Goal: Task Accomplishment & Management: Manage account settings

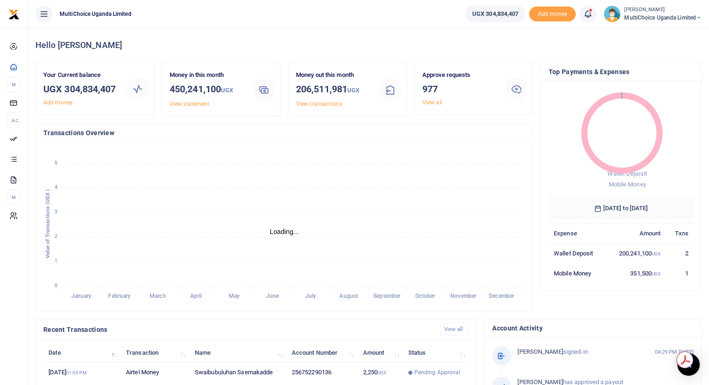
scroll to position [7, 7]
click at [428, 102] on link "View all" at bounding box center [433, 102] width 20 height 7
click at [433, 100] on link "View all" at bounding box center [433, 102] width 20 height 7
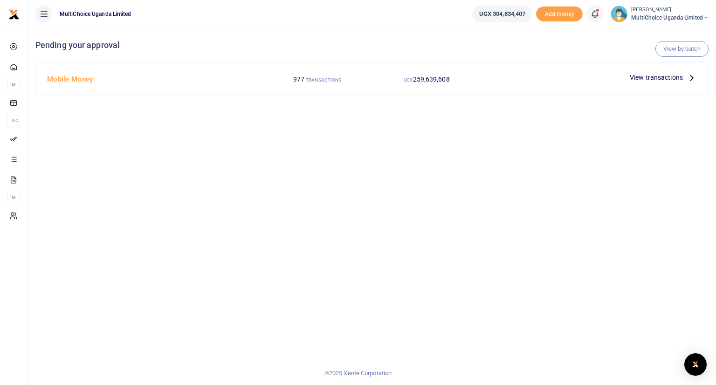
click at [593, 15] on icon at bounding box center [594, 14] width 9 height 10
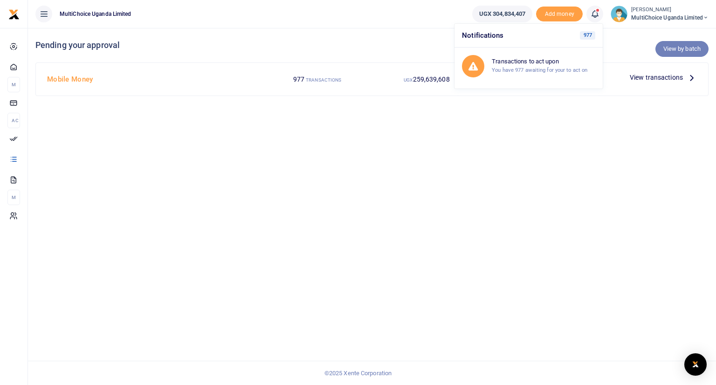
click at [668, 49] on link "View by batch" at bounding box center [682, 49] width 53 height 16
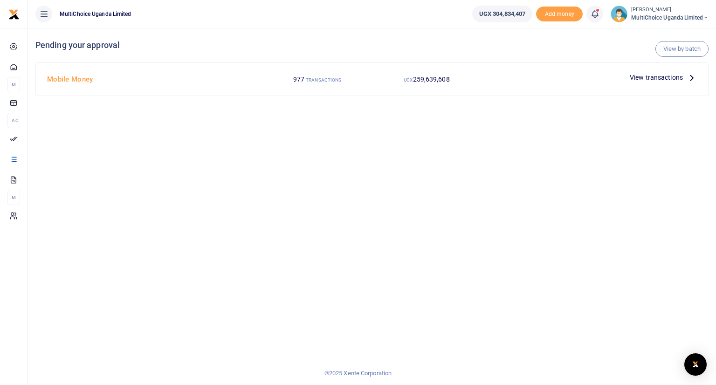
click at [600, 14] on span at bounding box center [600, 14] width 0 height 0
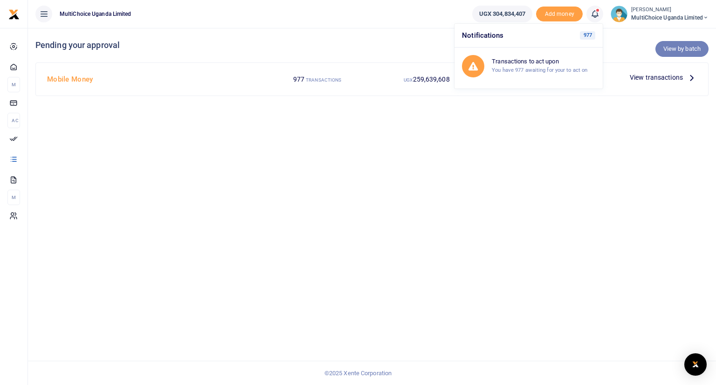
click at [683, 47] on link "View by batch" at bounding box center [682, 49] width 53 height 16
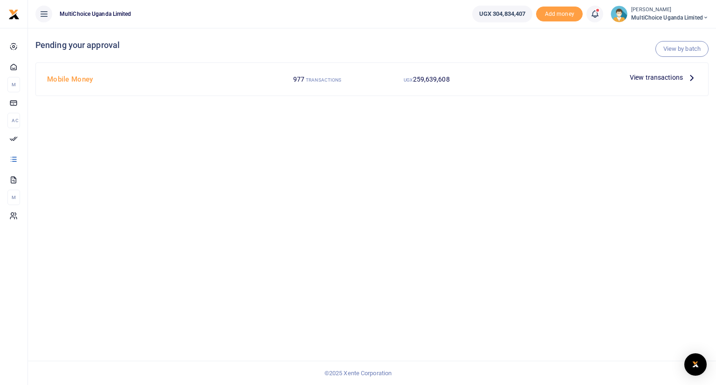
click at [651, 77] on span "View transactions" at bounding box center [656, 77] width 53 height 10
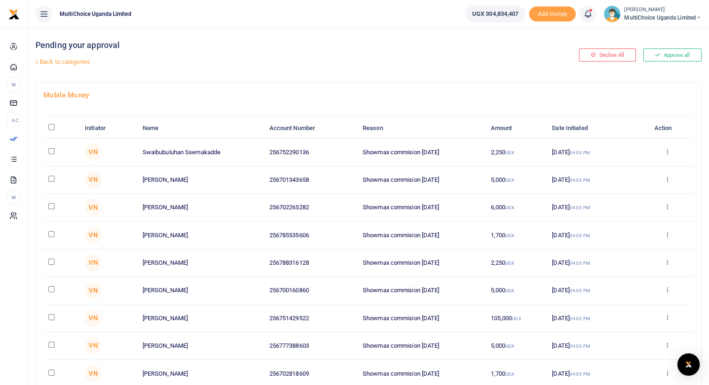
click at [72, 62] on link "Back to categories" at bounding box center [255, 62] width 444 height 16
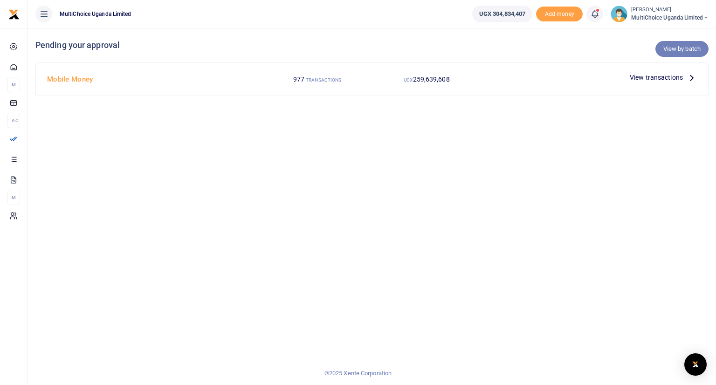
click at [678, 49] on link "View by batch" at bounding box center [682, 49] width 53 height 16
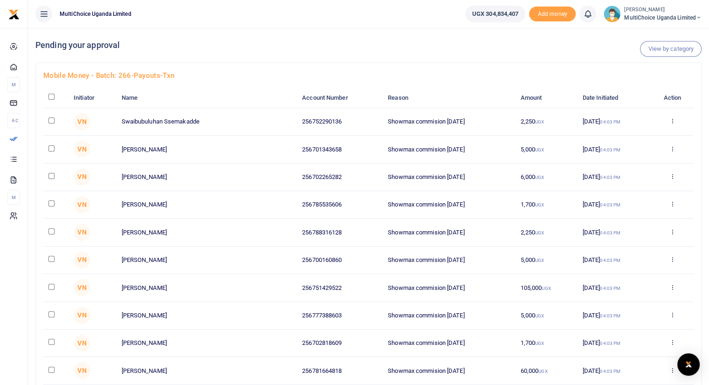
click at [50, 95] on input "checkbox" at bounding box center [52, 97] width 6 height 6
checkbox input "true"
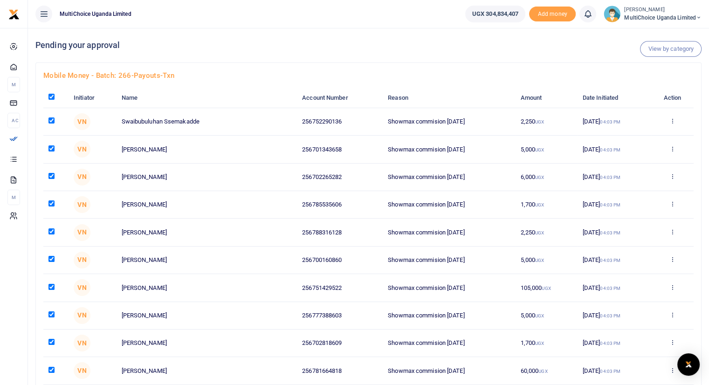
checkbox input "true"
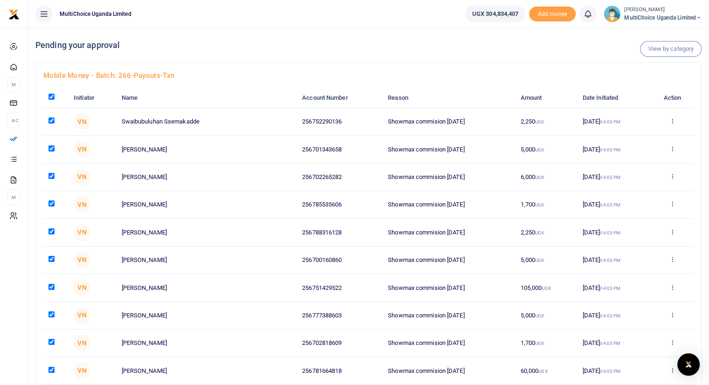
checkbox input "true"
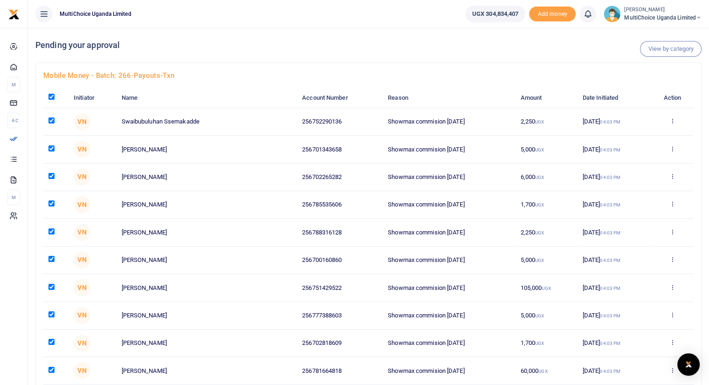
checkbox input "true"
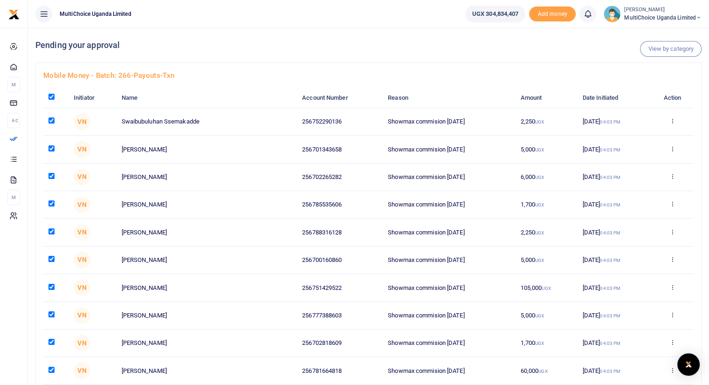
checkbox input "true"
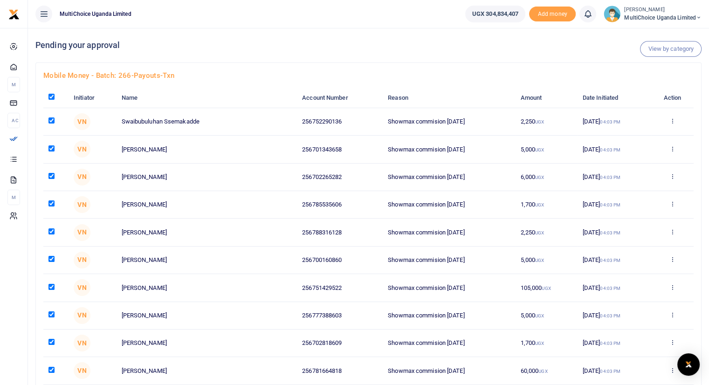
checkbox input "true"
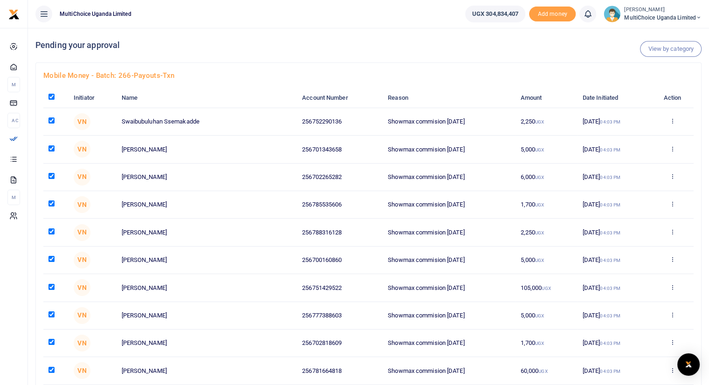
checkbox input "true"
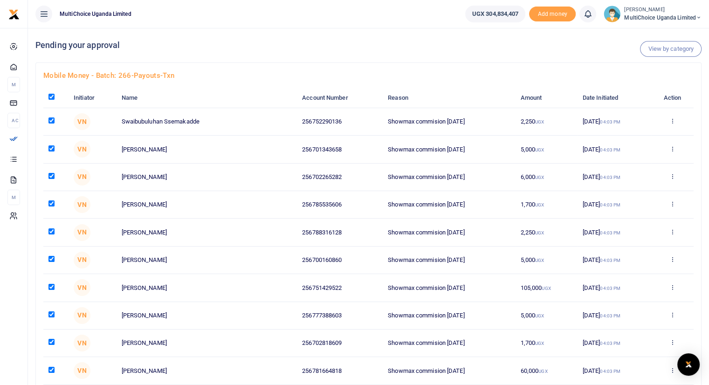
checkbox input "true"
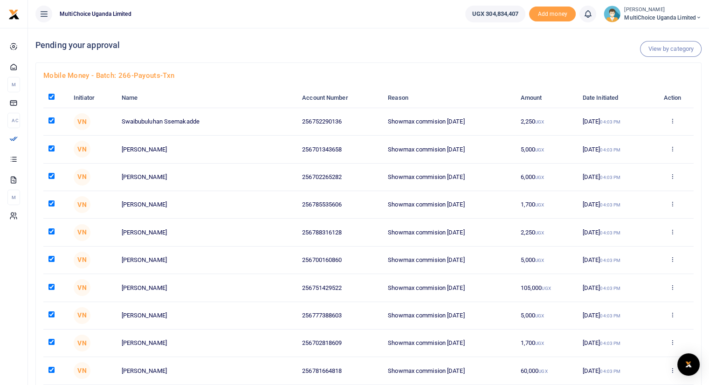
checkbox input "true"
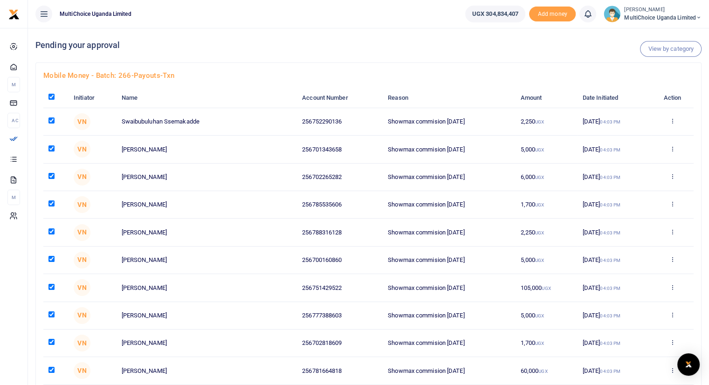
checkbox input "true"
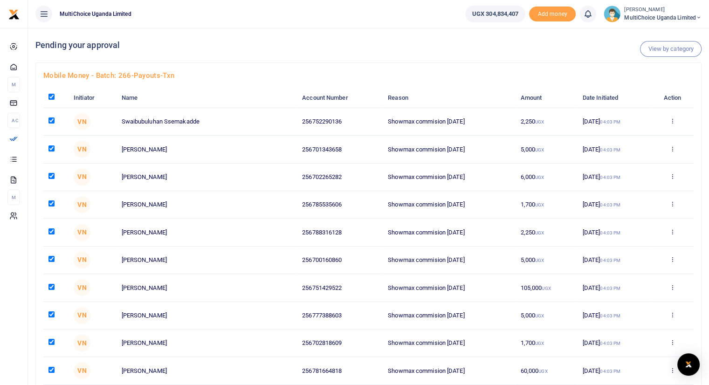
checkbox input "true"
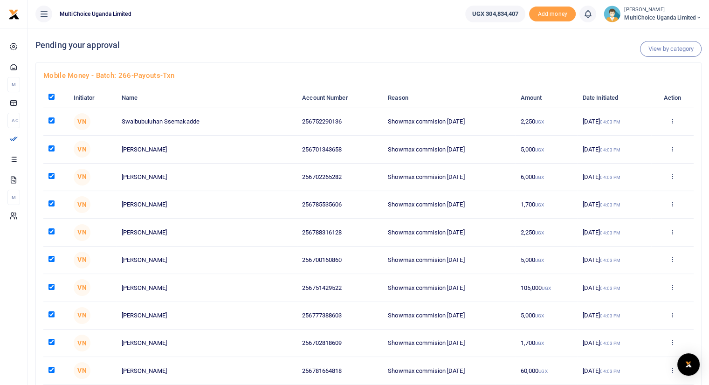
checkbox input "true"
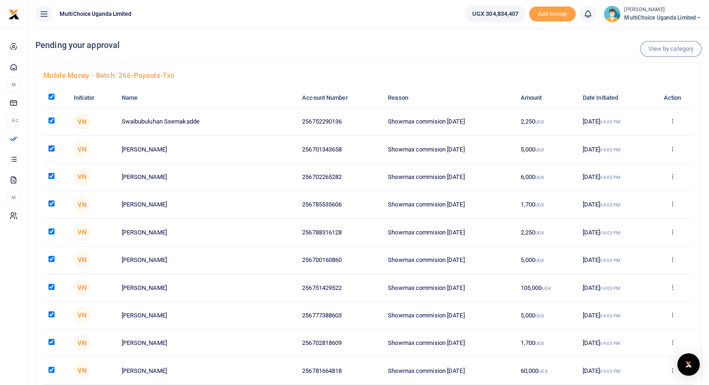
checkbox input "true"
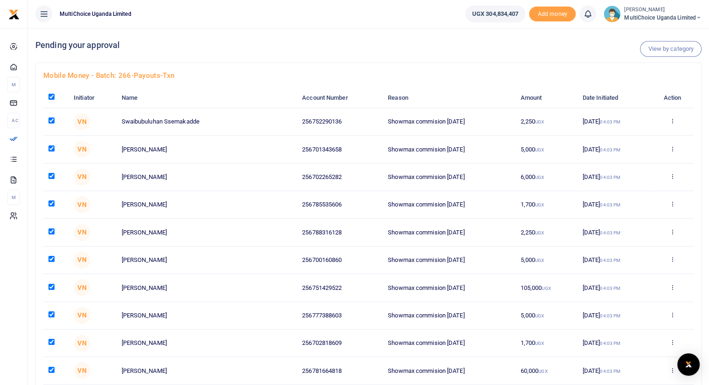
checkbox input "true"
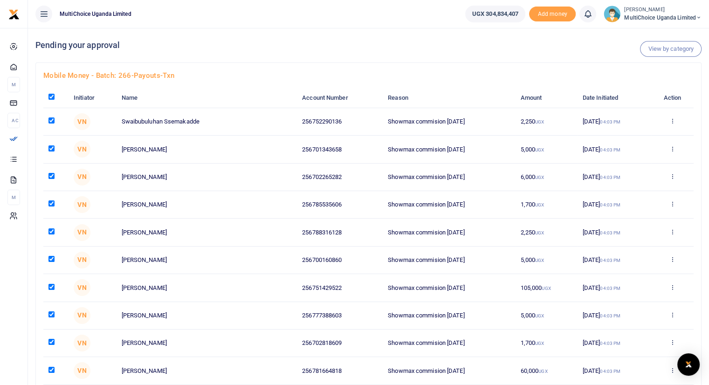
checkbox input "true"
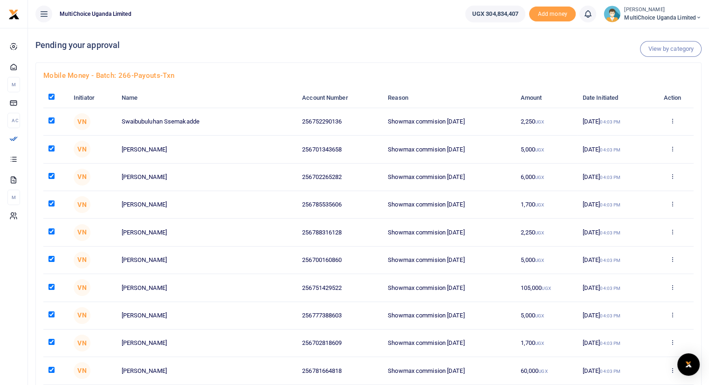
checkbox input "true"
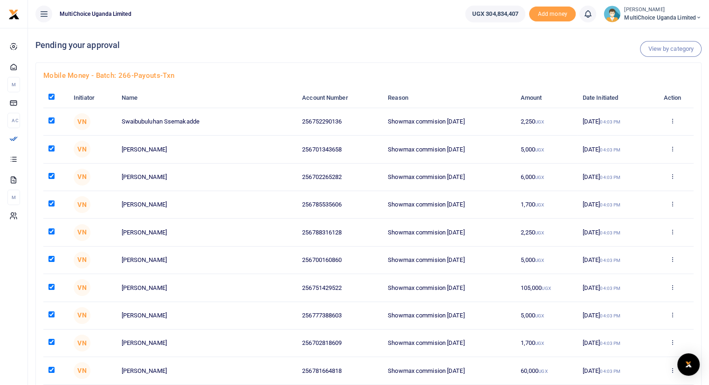
checkbox input "true"
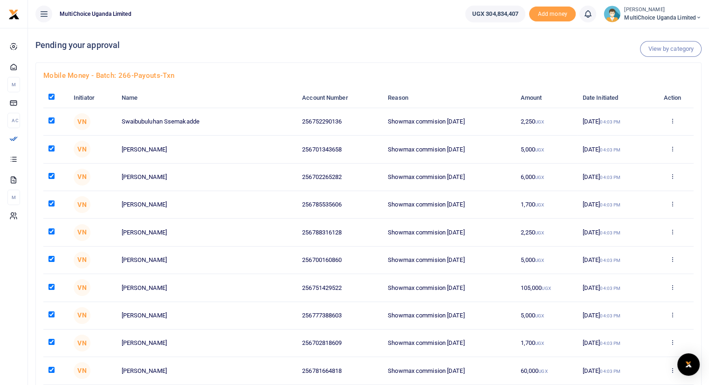
checkbox input "true"
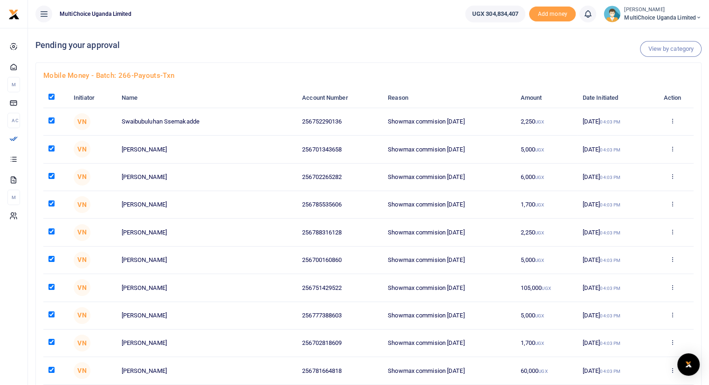
checkbox input "true"
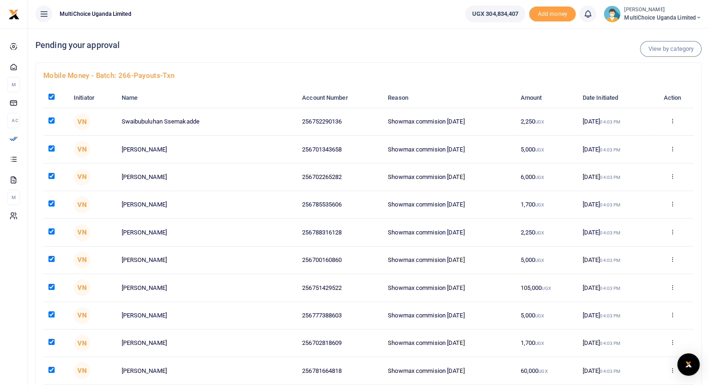
checkbox input "true"
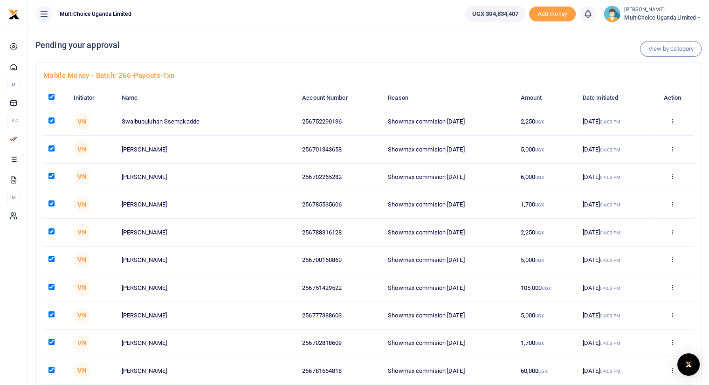
checkbox input "true"
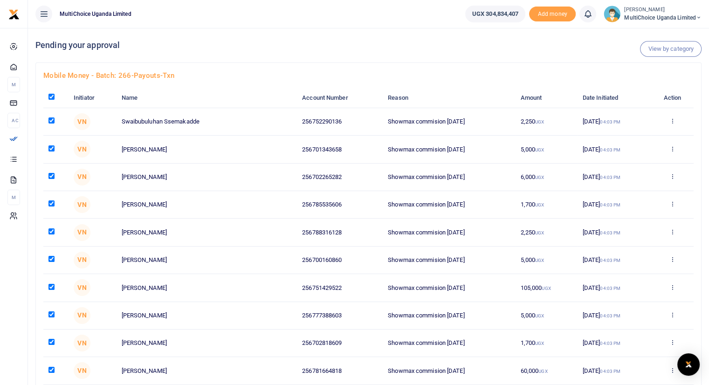
checkbox input "true"
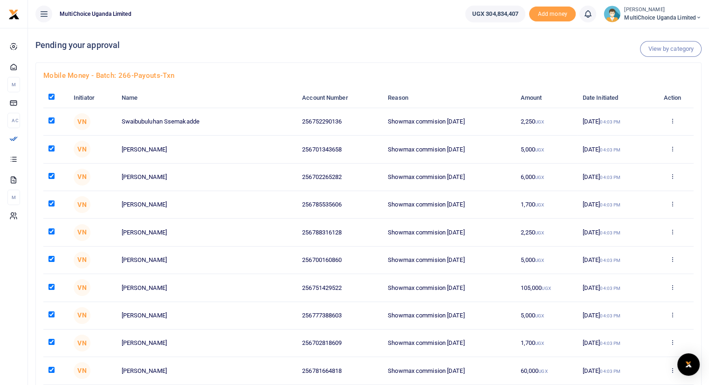
checkbox input "true"
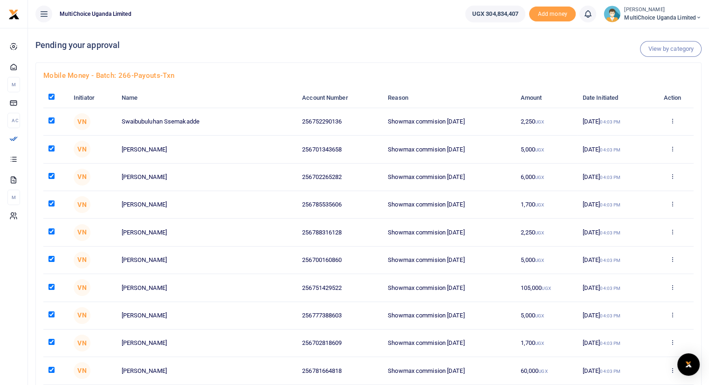
checkbox input "true"
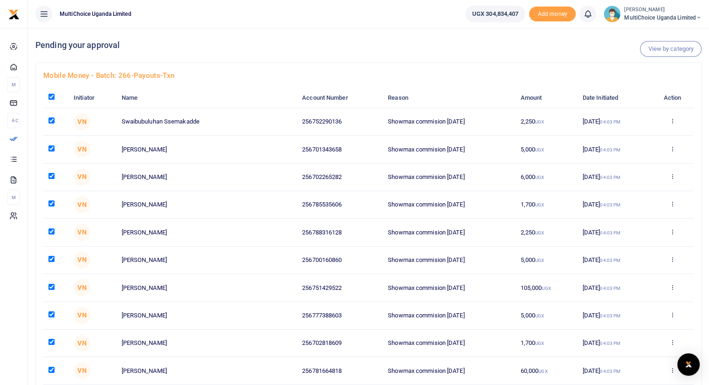
checkbox input "true"
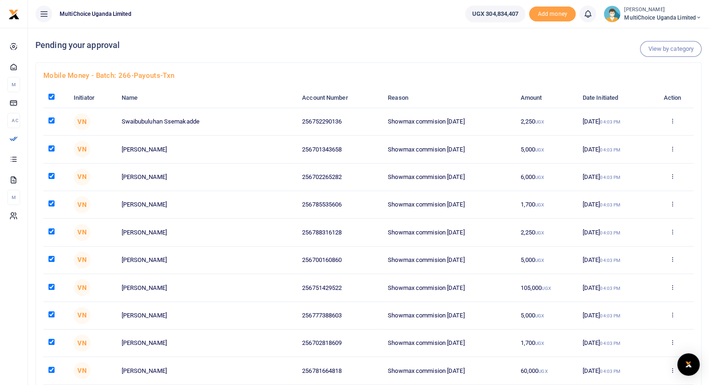
checkbox input "true"
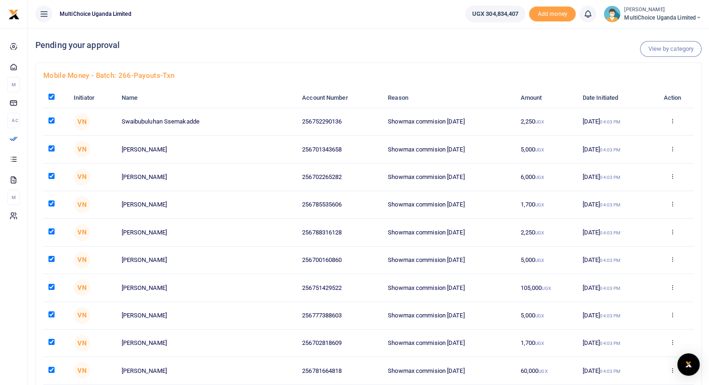
checkbox input "true"
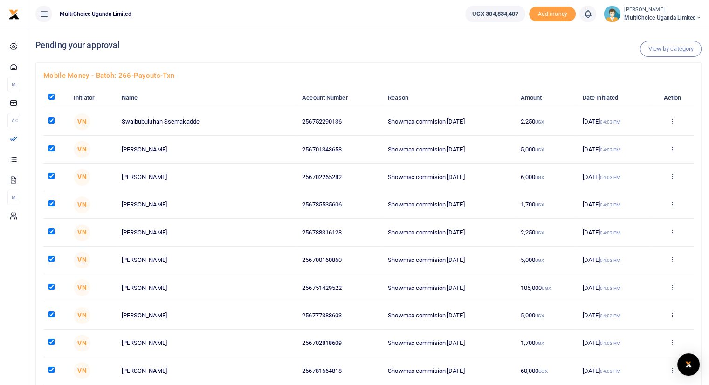
checkbox input "true"
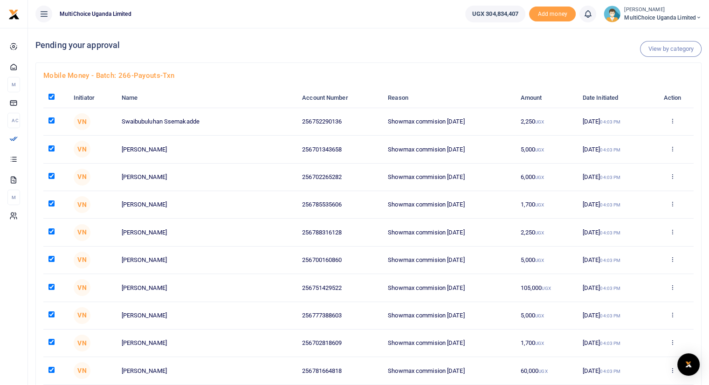
checkbox input "true"
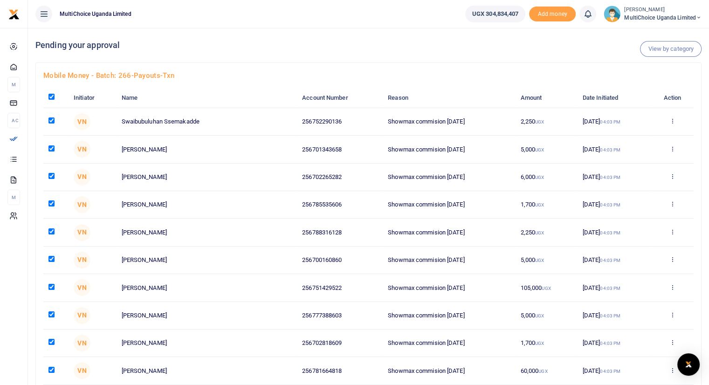
checkbox input "true"
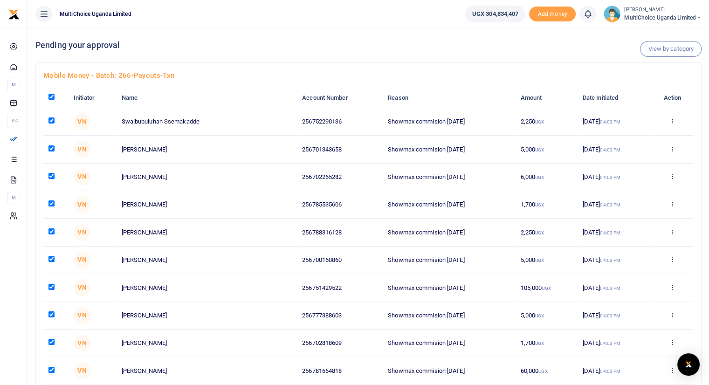
checkbox input "true"
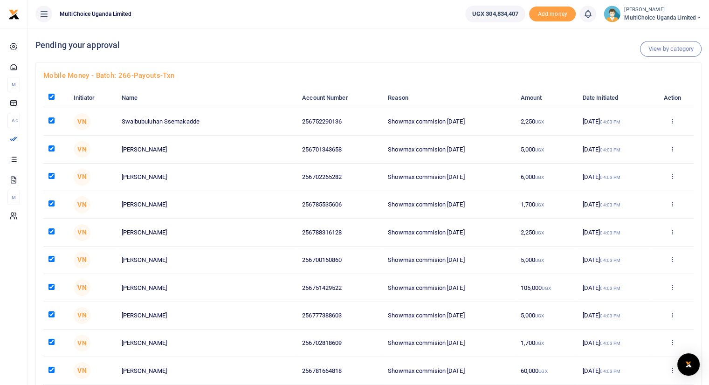
checkbox input "true"
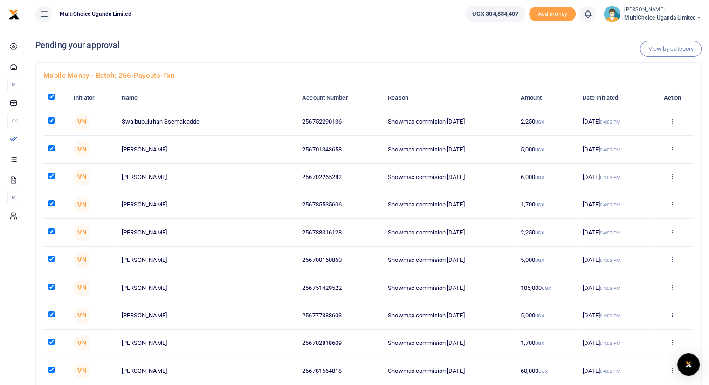
checkbox input "true"
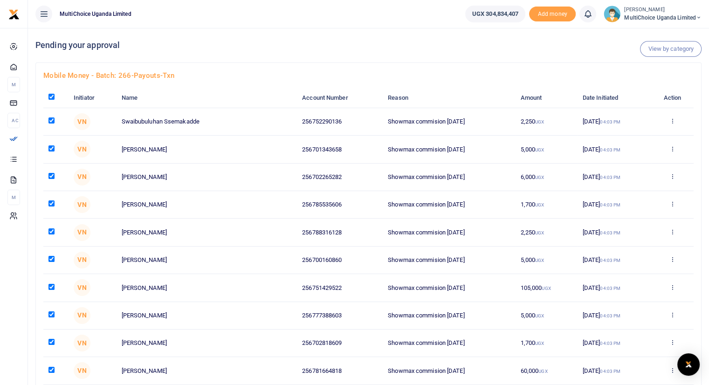
checkbox input "true"
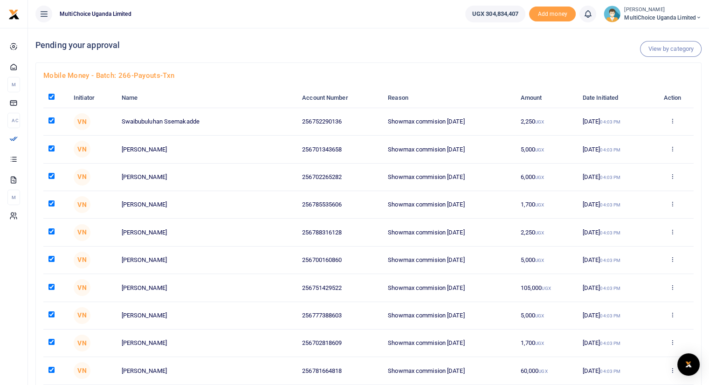
checkbox input "true"
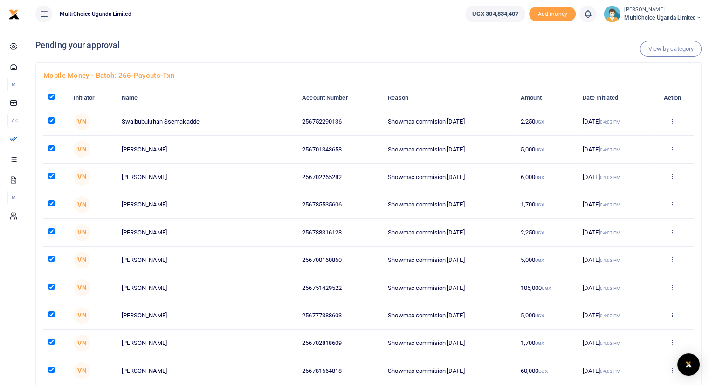
checkbox input "true"
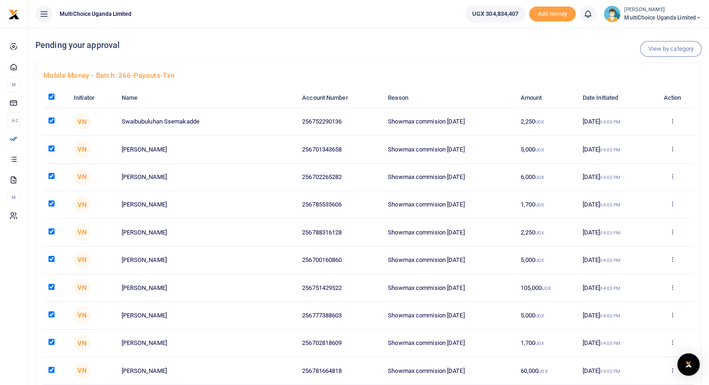
checkbox input "true"
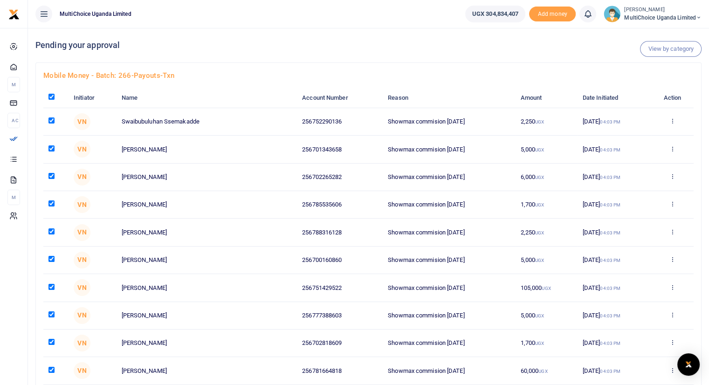
checkbox input "true"
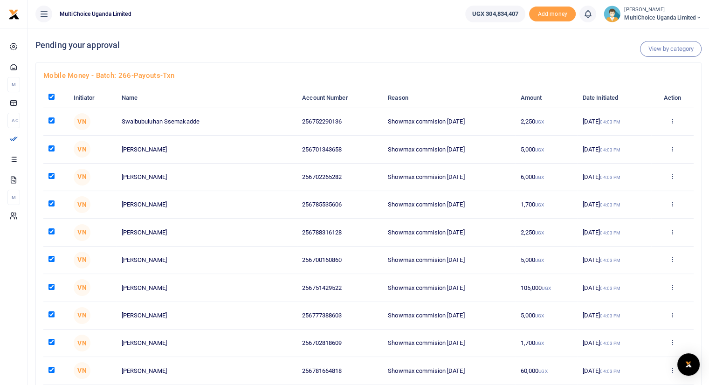
checkbox input "true"
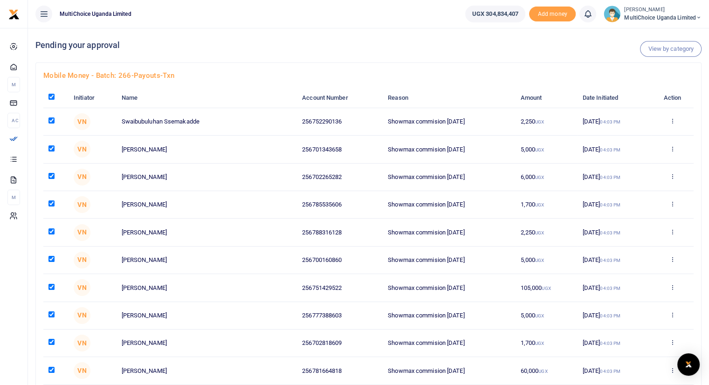
checkbox input "true"
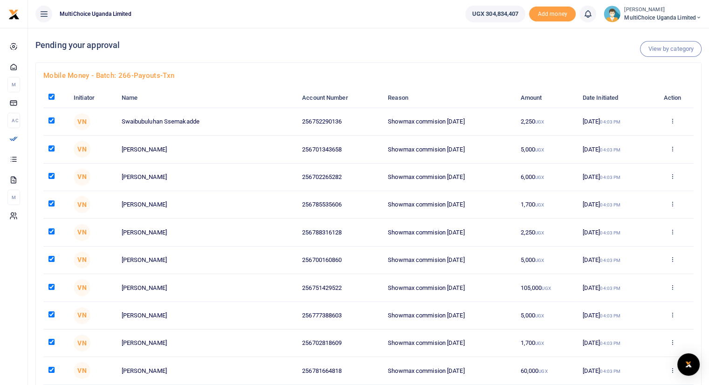
checkbox input "true"
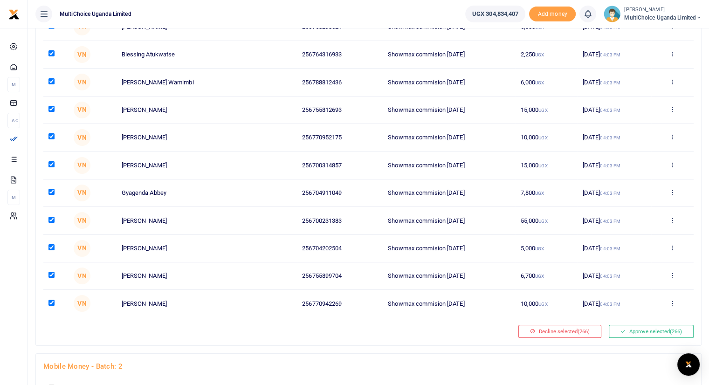
scroll to position [7128, 0]
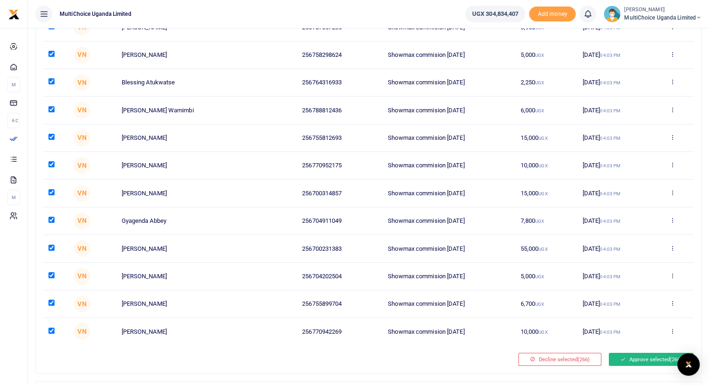
click at [648, 353] on button "Approve selected (266)" at bounding box center [651, 359] width 85 height 13
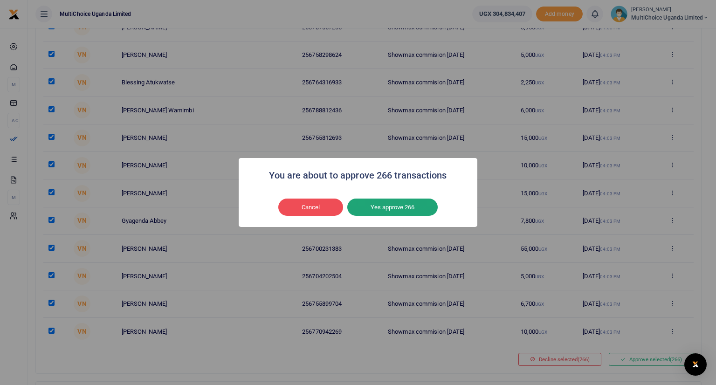
click at [399, 207] on button "Yes approve 266" at bounding box center [392, 208] width 90 height 18
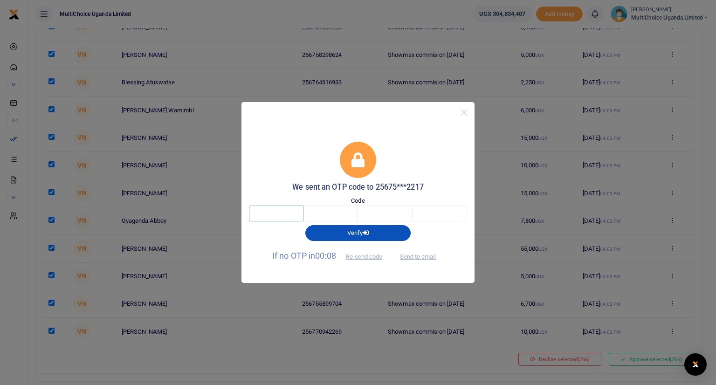
click at [280, 214] on input "text" at bounding box center [276, 214] width 55 height 16
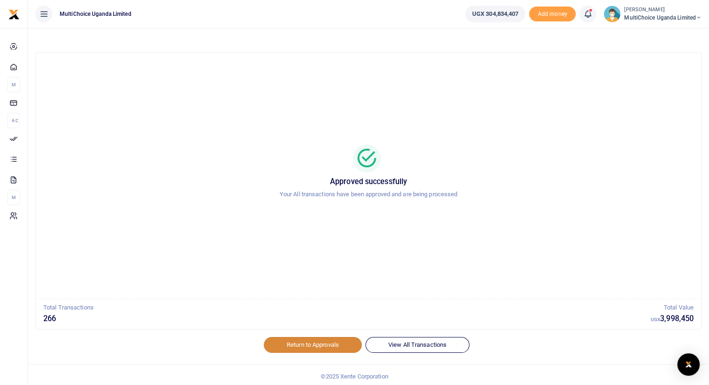
click at [332, 344] on link "Return to Approvals" at bounding box center [313, 345] width 98 height 16
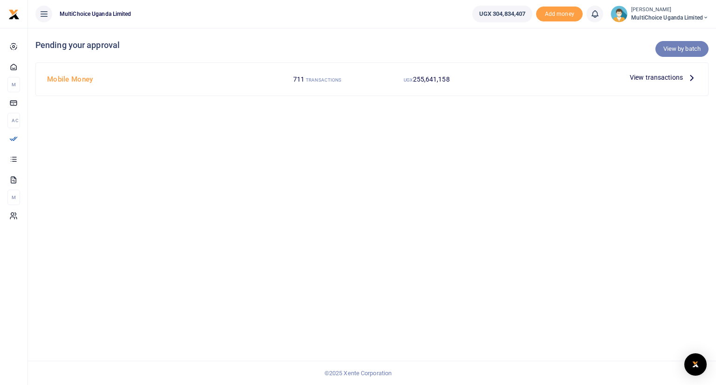
click at [675, 50] on link "View by batch" at bounding box center [682, 49] width 53 height 16
click at [675, 50] on link "View by category" at bounding box center [678, 49] width 62 height 16
click at [672, 51] on link "View by batch" at bounding box center [682, 49] width 53 height 16
click at [683, 46] on link "View by batch" at bounding box center [682, 49] width 53 height 16
click at [666, 47] on link "View by batch" at bounding box center [682, 49] width 53 height 16
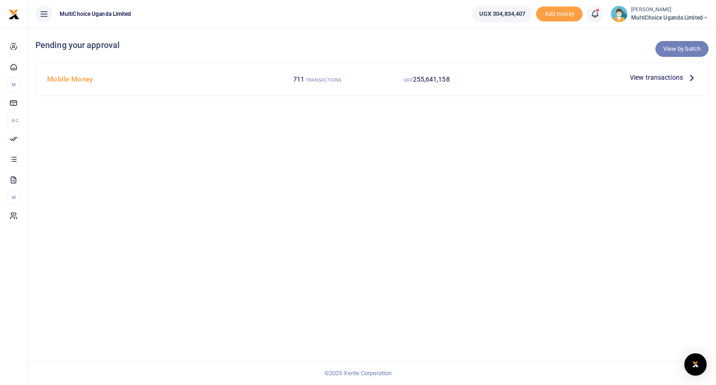
click at [686, 48] on link "View by batch" at bounding box center [682, 49] width 53 height 16
click at [673, 47] on link "View by batch" at bounding box center [682, 49] width 53 height 16
click at [594, 15] on icon at bounding box center [594, 14] width 9 height 10
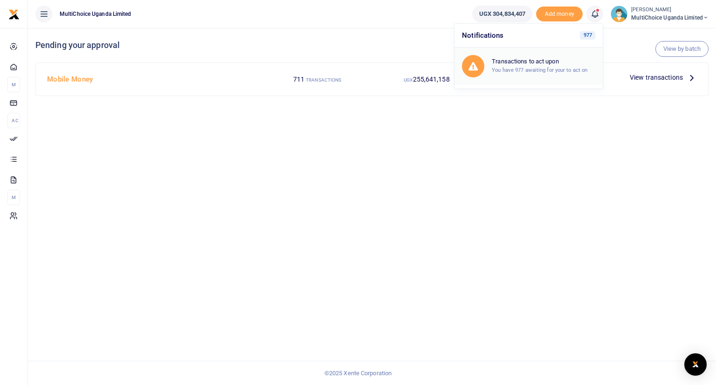
click at [524, 67] on small "You have 977 awaiting for your to act on" at bounding box center [540, 70] width 96 height 7
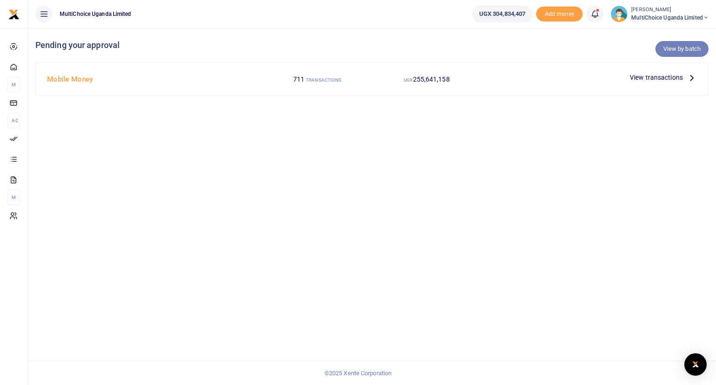
click at [676, 49] on link "View by batch" at bounding box center [682, 49] width 53 height 16
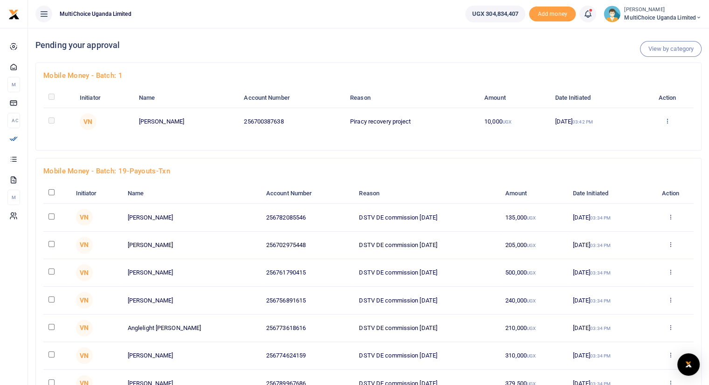
click at [670, 120] on icon at bounding box center [668, 121] width 6 height 7
click at [638, 133] on link "Approve" at bounding box center [634, 136] width 74 height 13
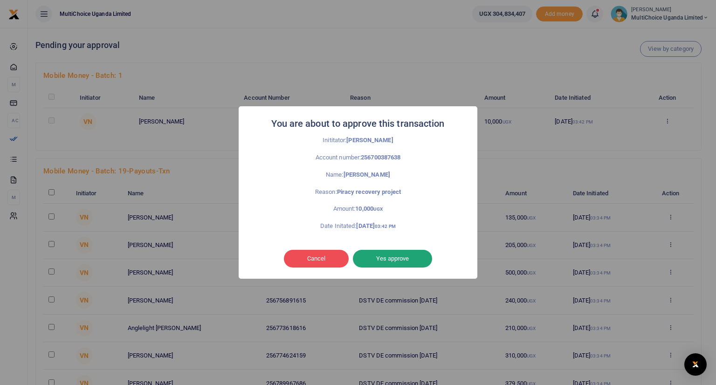
click at [386, 262] on button "Yes approve" at bounding box center [392, 259] width 79 height 18
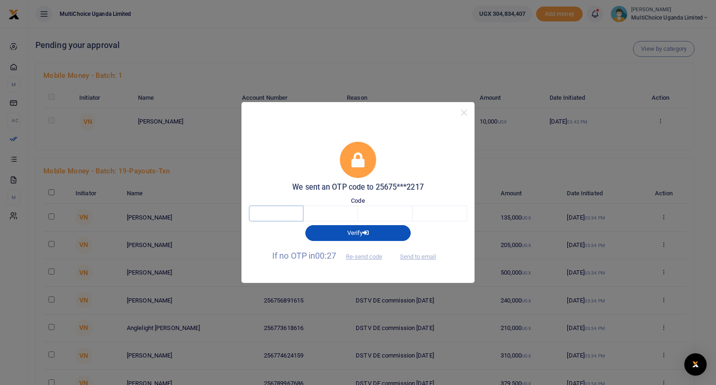
click at [274, 212] on input "text" at bounding box center [276, 214] width 55 height 16
type input "5"
type input "6"
type input "7"
type input "5"
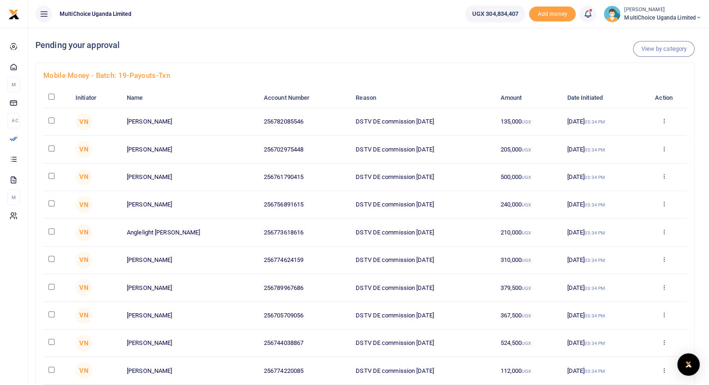
click at [50, 96] on input "checkbox" at bounding box center [52, 97] width 6 height 6
checkbox input "true"
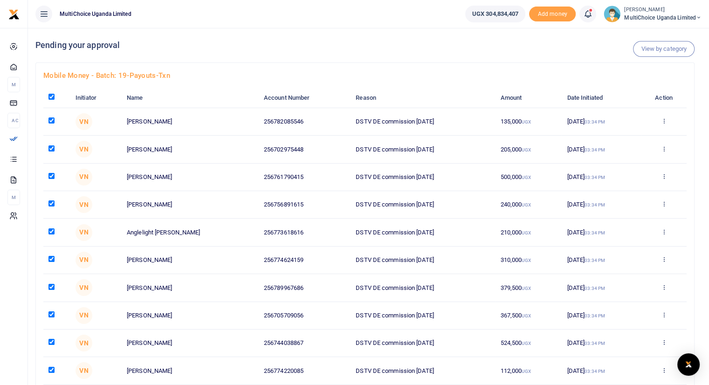
checkbox input "true"
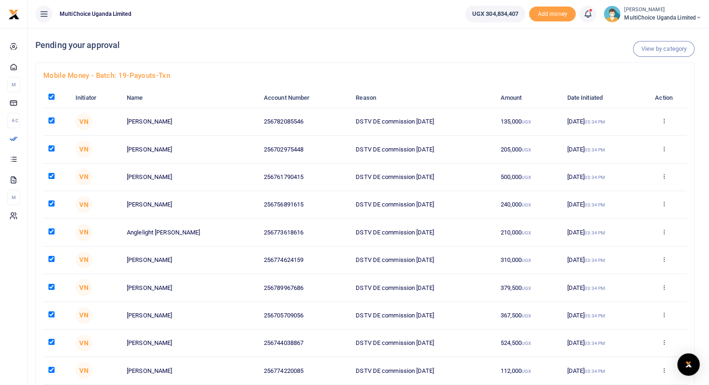
checkbox input "true"
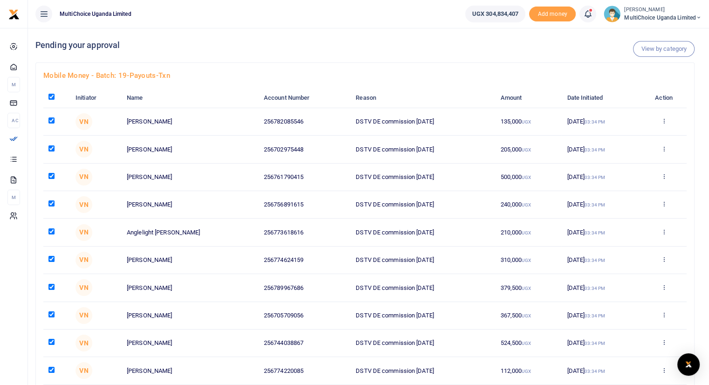
checkbox input "true"
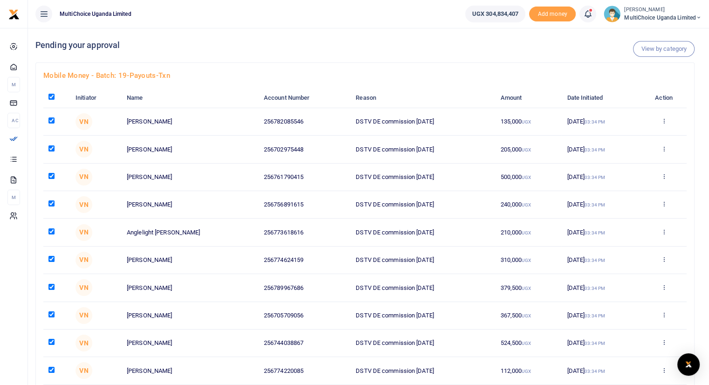
checkbox input "true"
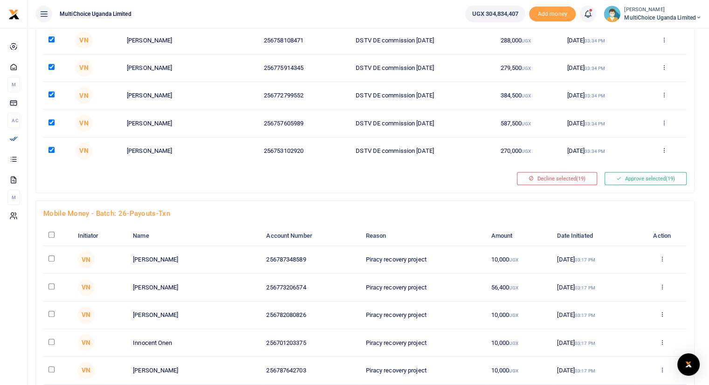
scroll to position [490, 0]
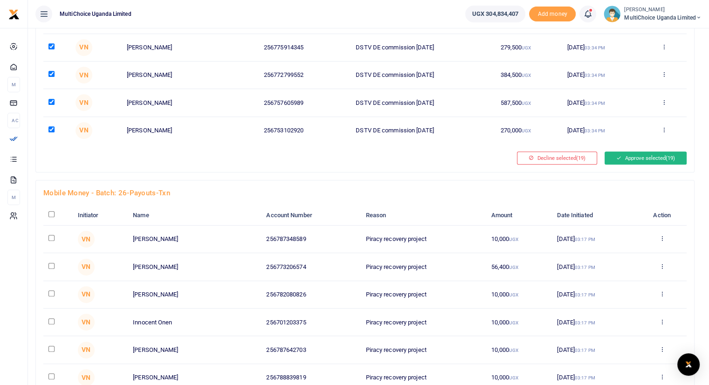
click at [642, 156] on button "Approve selected (19)" at bounding box center [646, 158] width 82 height 13
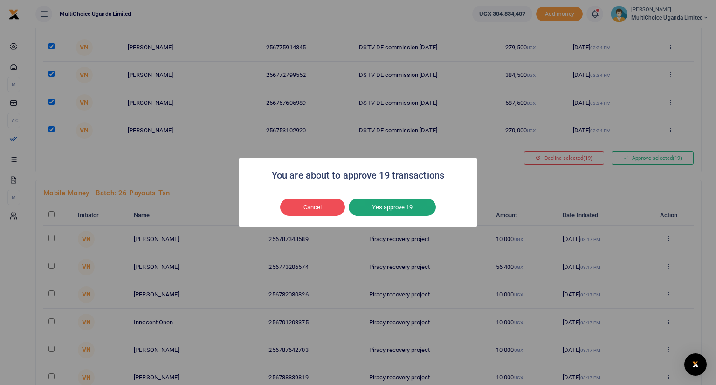
click at [403, 204] on button "Yes approve 19" at bounding box center [392, 208] width 87 height 18
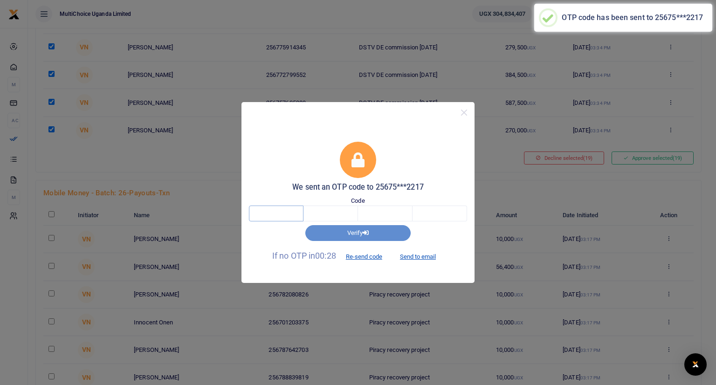
drag, startPoint x: 287, startPoint y: 213, endPoint x: 261, endPoint y: 351, distance: 140.5
click at [261, 351] on div "We sent an OTP code to 25675***2217 Code Verify If no OTP in 00:28 Re-send code…" at bounding box center [358, 192] width 716 height 385
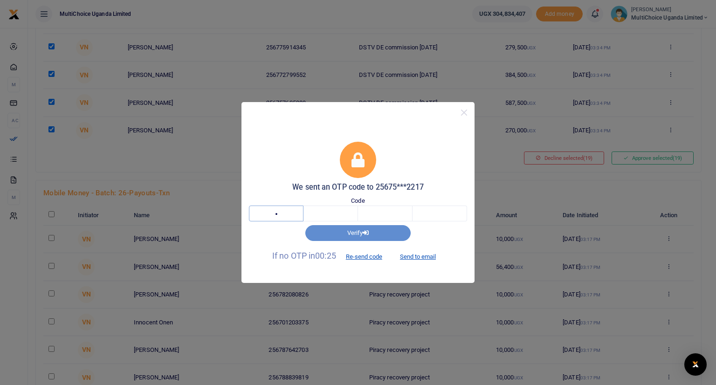
type input "4"
type input "3"
type input "7"
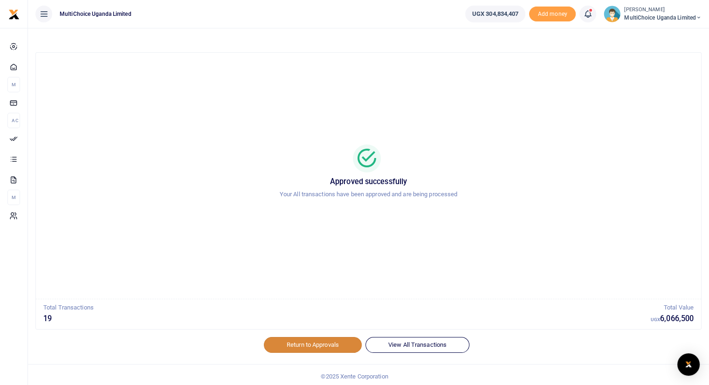
click at [305, 344] on link "Return to Approvals" at bounding box center [313, 345] width 98 height 16
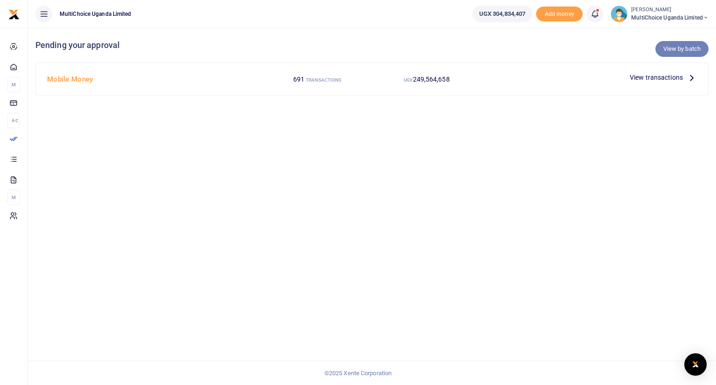
click at [683, 52] on link "View by batch" at bounding box center [682, 49] width 53 height 16
click at [673, 47] on link "View by batch" at bounding box center [682, 49] width 53 height 16
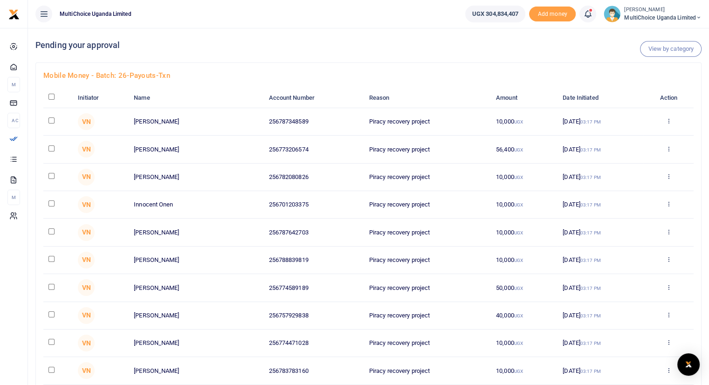
click at [52, 95] on input "checkbox" at bounding box center [52, 97] width 6 height 6
checkbox input "true"
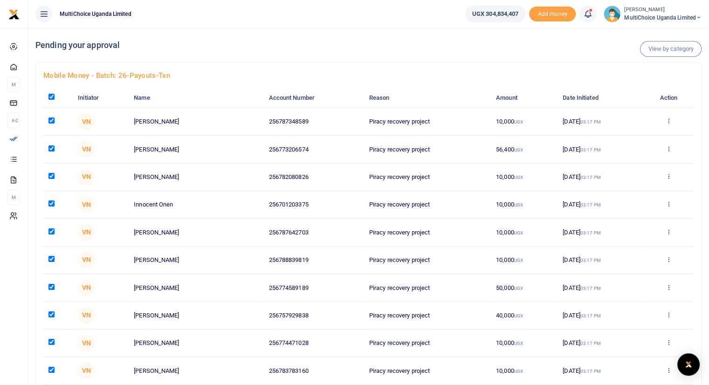
checkbox input "true"
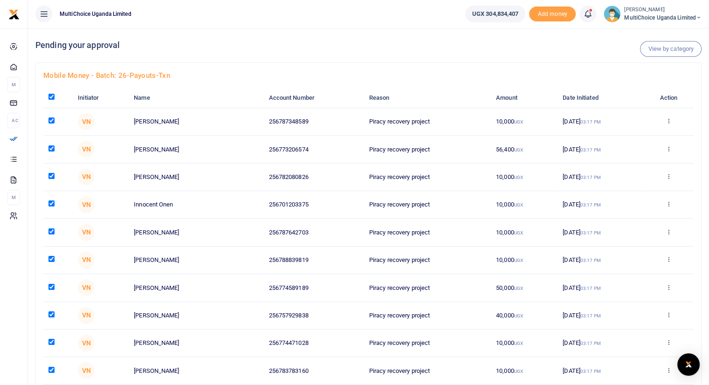
checkbox input "true"
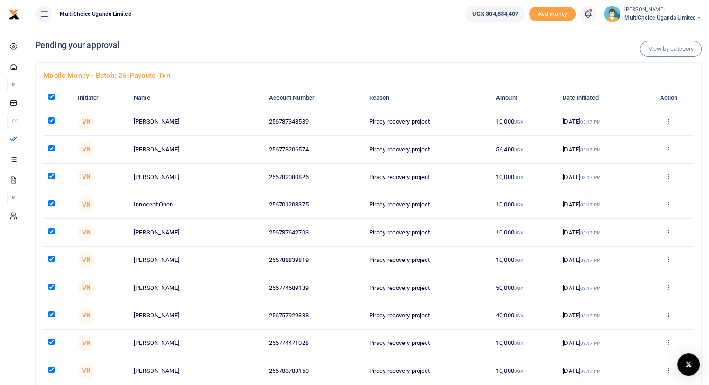
checkbox input "true"
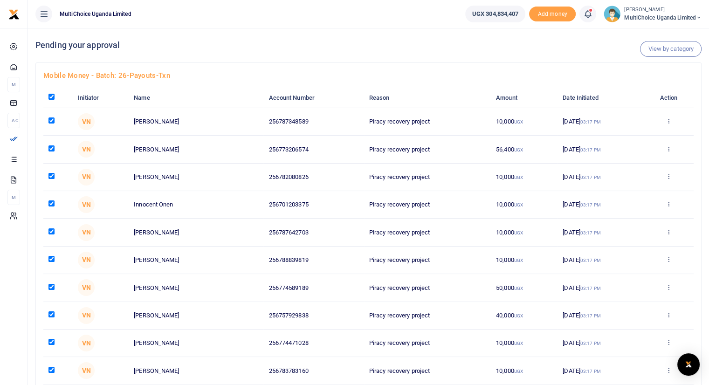
checkbox input "true"
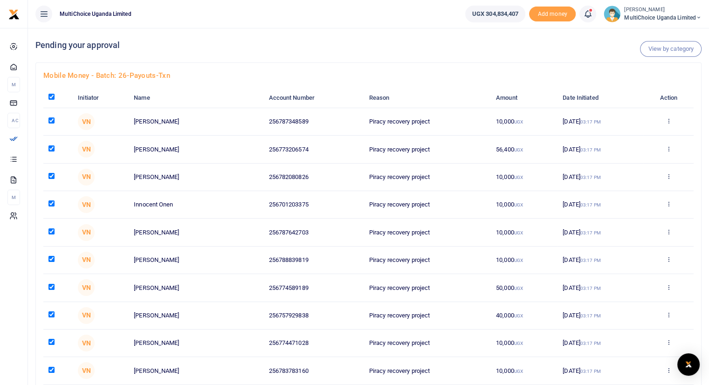
checkbox input "true"
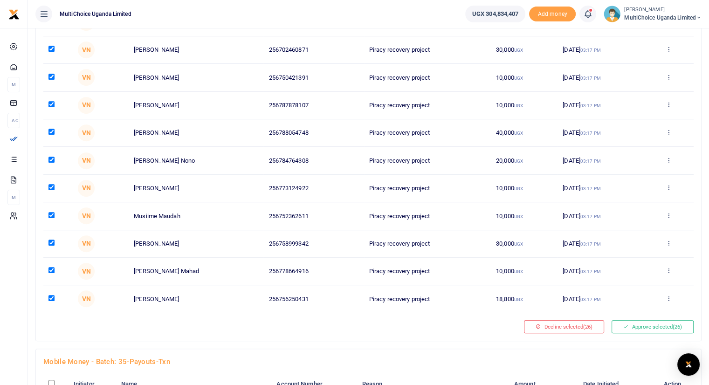
scroll to position [655, 0]
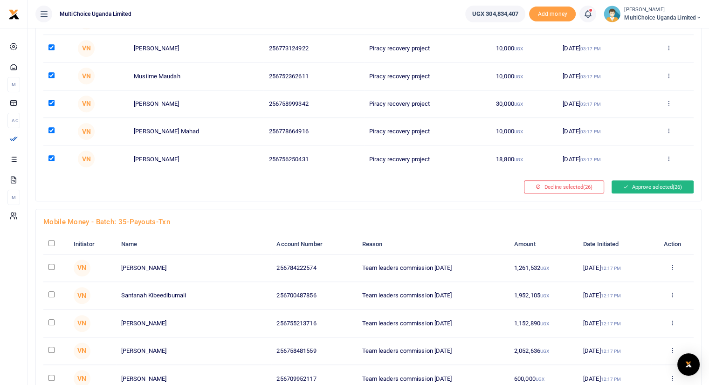
click at [656, 182] on button "Approve selected (26)" at bounding box center [653, 186] width 82 height 13
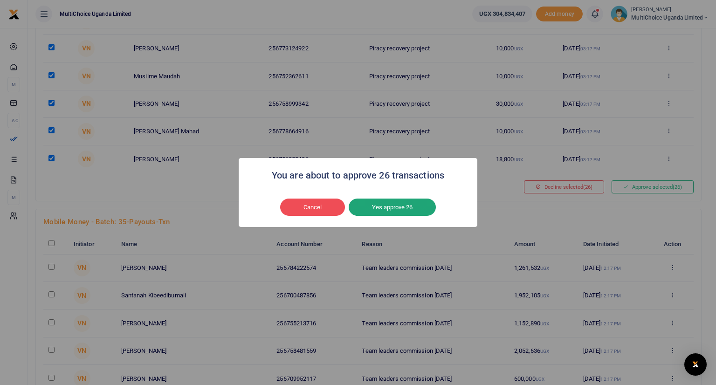
click at [386, 210] on button "Yes approve 26" at bounding box center [392, 208] width 87 height 18
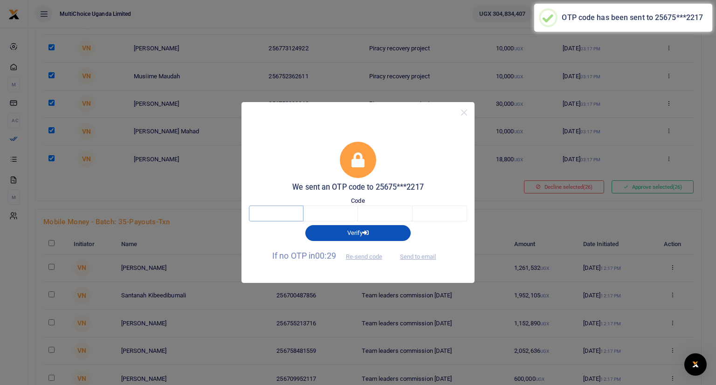
click at [285, 211] on input "text" at bounding box center [276, 214] width 55 height 16
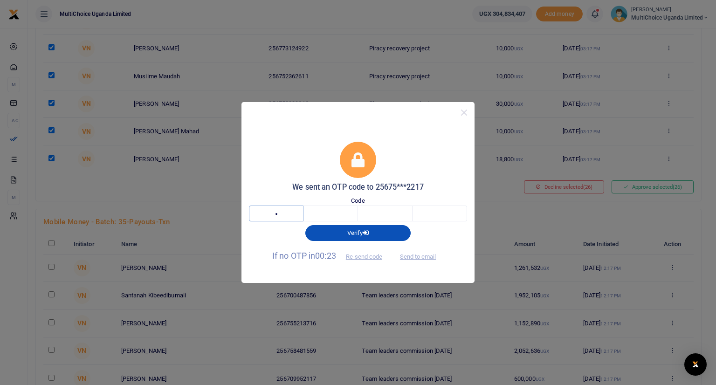
type input "4"
type input "1"
type input "9"
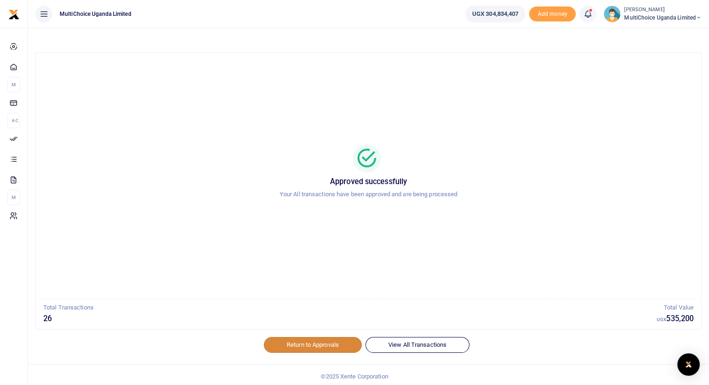
click at [303, 341] on link "Return to Approvals" at bounding box center [313, 345] width 98 height 16
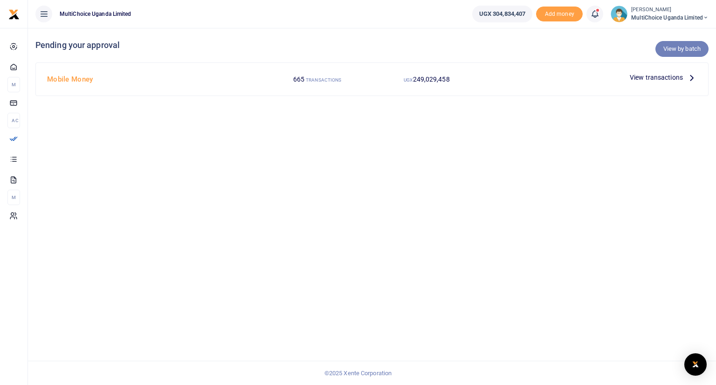
click at [672, 46] on link "View by batch" at bounding box center [682, 49] width 53 height 16
click at [674, 49] on link "View by batch" at bounding box center [682, 49] width 53 height 16
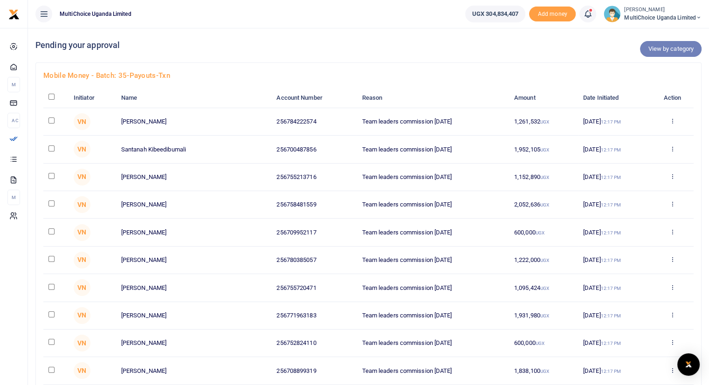
click at [668, 51] on link "View by category" at bounding box center [671, 49] width 62 height 16
click at [667, 48] on link "View by category" at bounding box center [671, 49] width 62 height 16
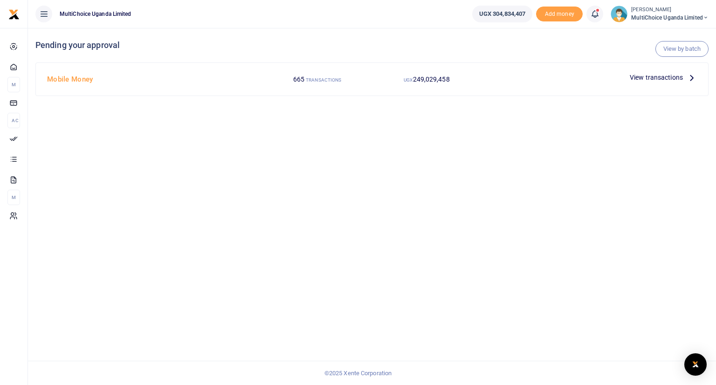
click at [667, 48] on link "View by batch" at bounding box center [682, 49] width 53 height 16
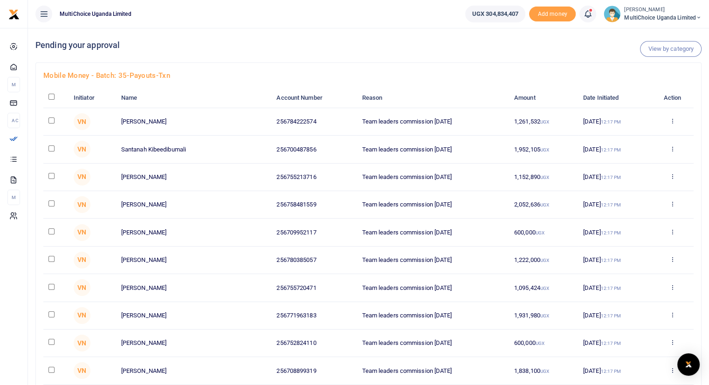
click at [49, 98] on input "checkbox" at bounding box center [52, 97] width 6 height 6
checkbox input "true"
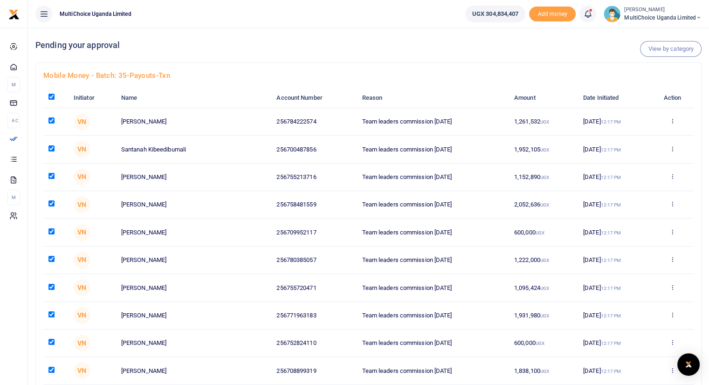
checkbox input "true"
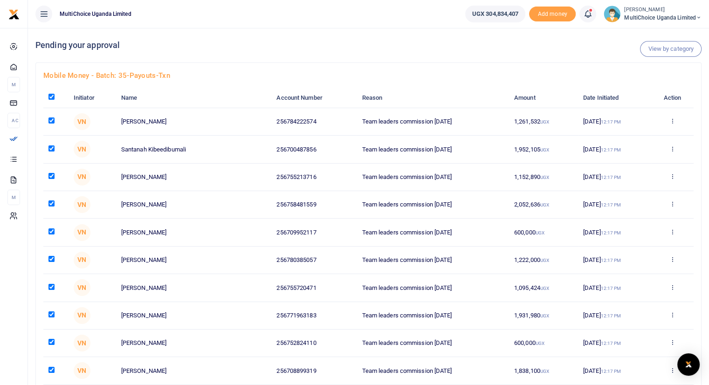
checkbox input "true"
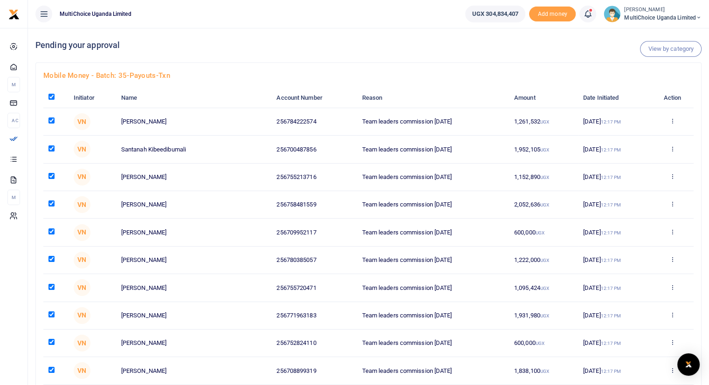
checkbox input "true"
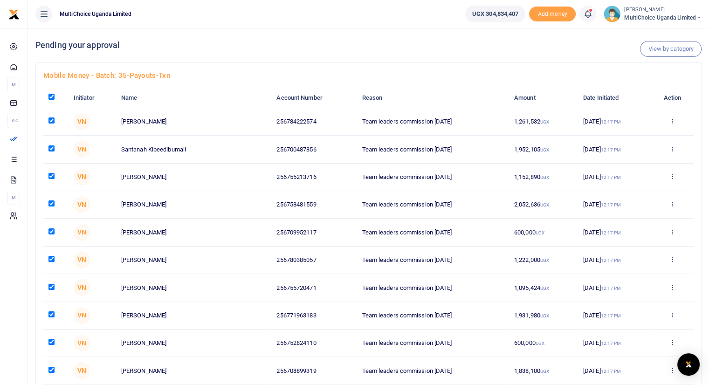
checkbox input "true"
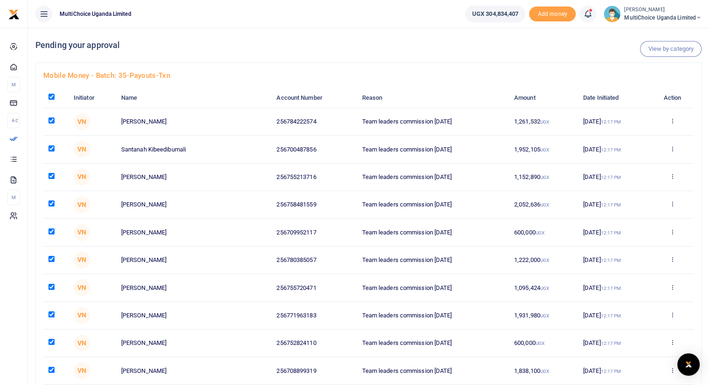
checkbox input "true"
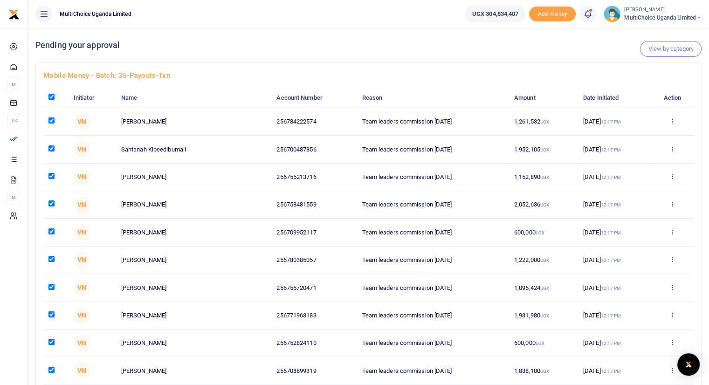
checkbox input "true"
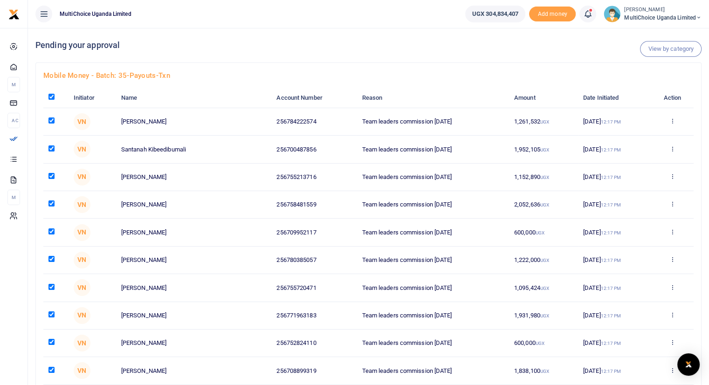
checkbox input "true"
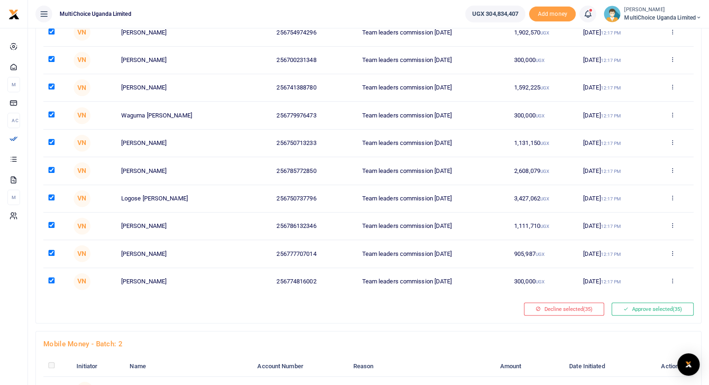
scroll to position [820, 0]
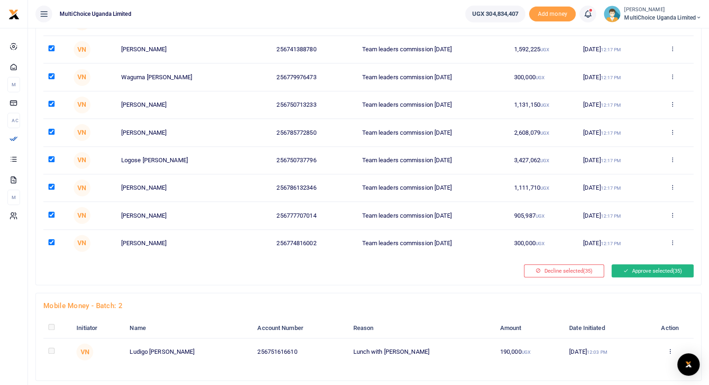
click at [632, 267] on button "Approve selected (35)" at bounding box center [653, 270] width 82 height 13
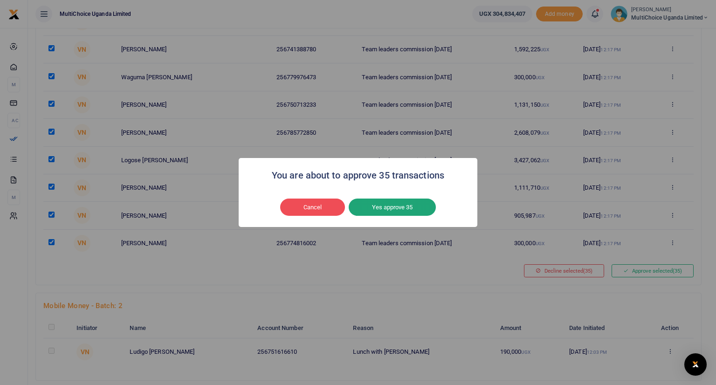
click at [405, 207] on button "Yes approve 35" at bounding box center [392, 208] width 87 height 18
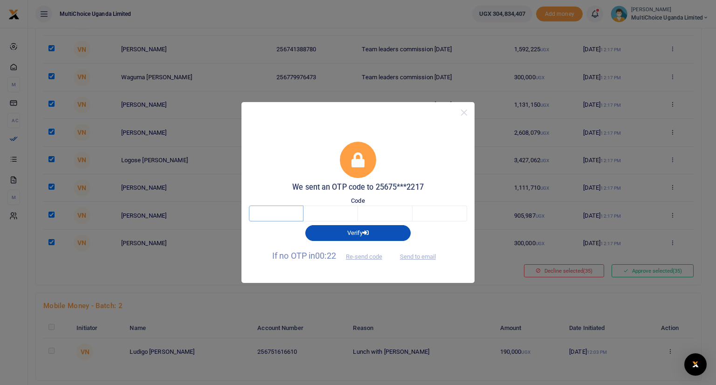
click at [271, 208] on input "text" at bounding box center [276, 214] width 55 height 16
type input "4"
type input "1"
type input "8"
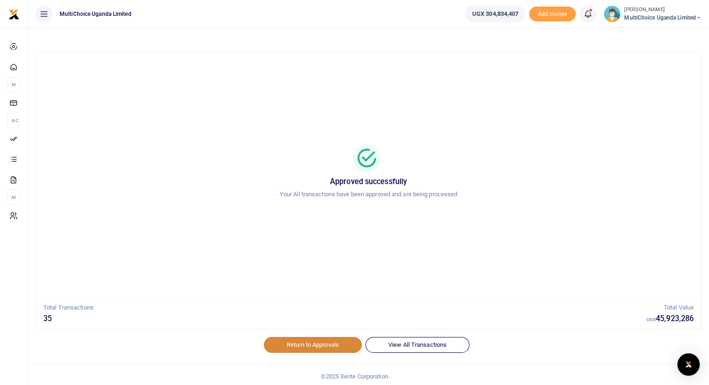
click at [311, 349] on link "Return to Approvals" at bounding box center [313, 345] width 98 height 16
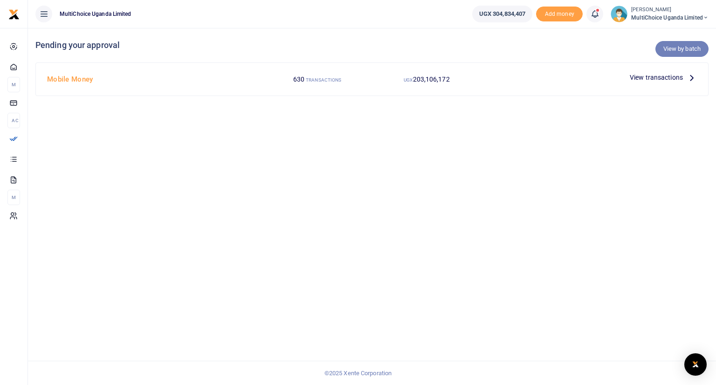
click at [670, 45] on link "View by batch" at bounding box center [682, 49] width 53 height 16
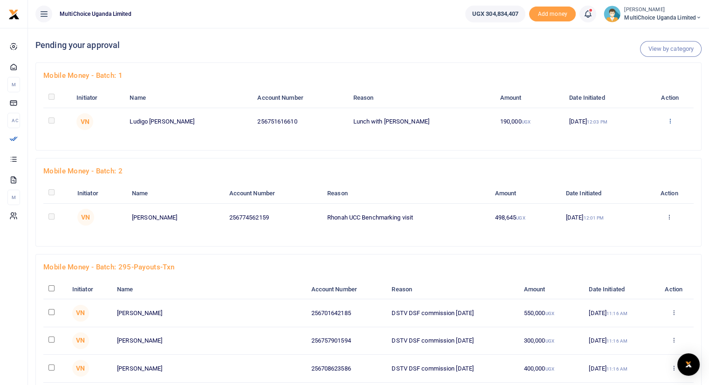
click at [670, 118] on icon at bounding box center [670, 121] width 6 height 7
click at [629, 139] on link "Approve" at bounding box center [636, 136] width 74 height 13
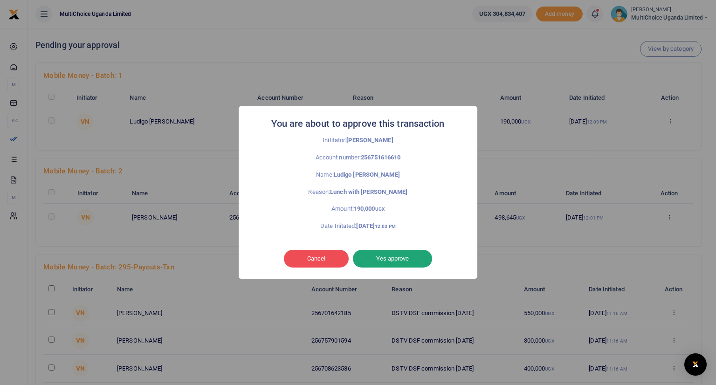
click at [402, 256] on button "Yes approve" at bounding box center [392, 259] width 79 height 18
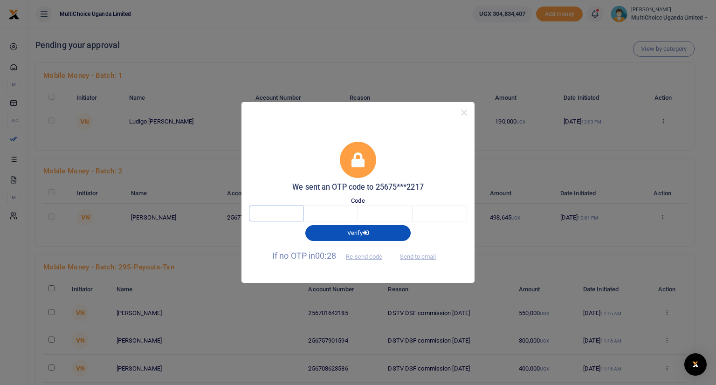
click at [275, 214] on input "text" at bounding box center [276, 214] width 55 height 16
type input "7"
type input "9"
type input "4"
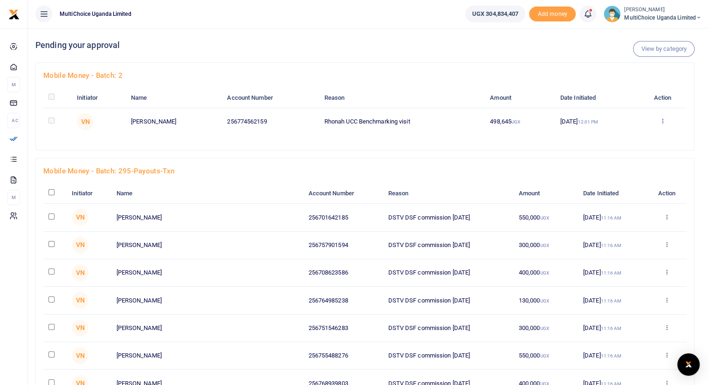
click at [663, 122] on icon at bounding box center [663, 121] width 6 height 7
click at [619, 139] on link "Approve" at bounding box center [629, 136] width 74 height 13
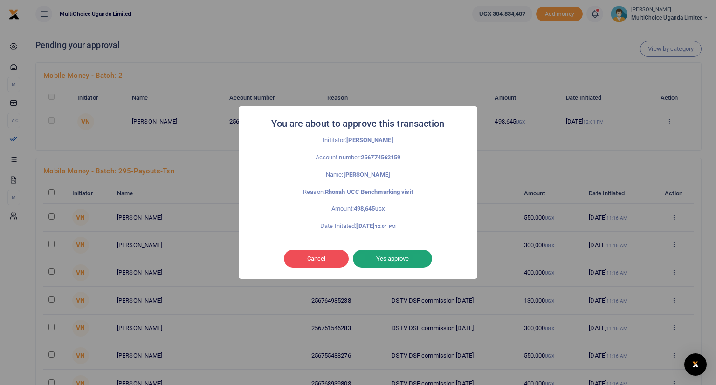
click at [410, 254] on button "Yes approve" at bounding box center [392, 259] width 79 height 18
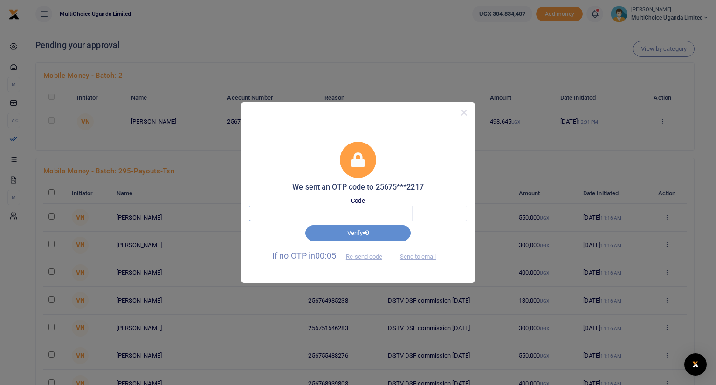
click at [290, 212] on input "text" at bounding box center [276, 214] width 55 height 16
type input "3"
type input "8"
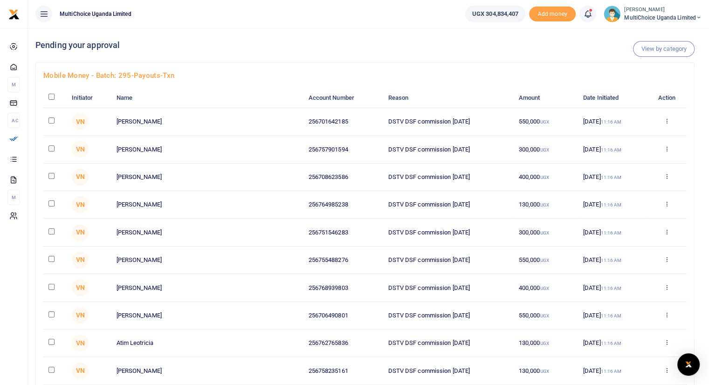
click at [51, 98] on input "checkbox" at bounding box center [52, 97] width 6 height 6
checkbox input "true"
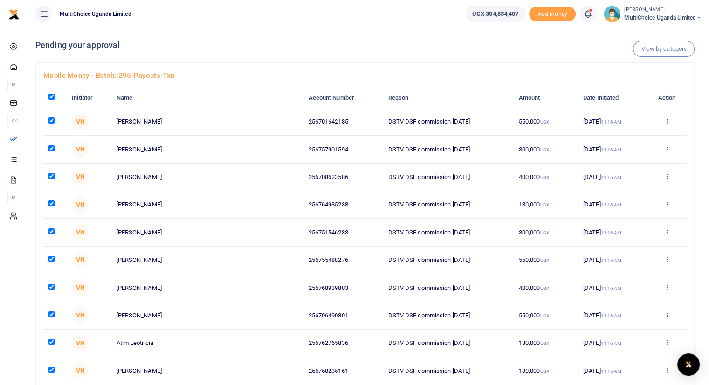
checkbox input "true"
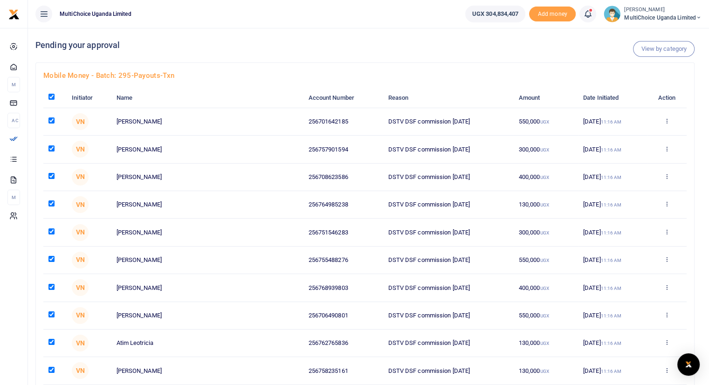
checkbox input "true"
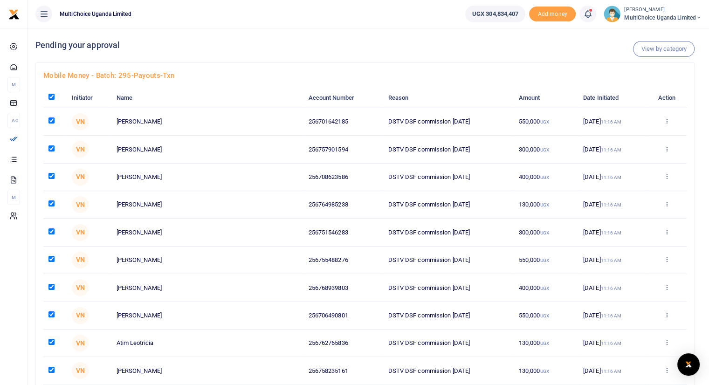
checkbox input "true"
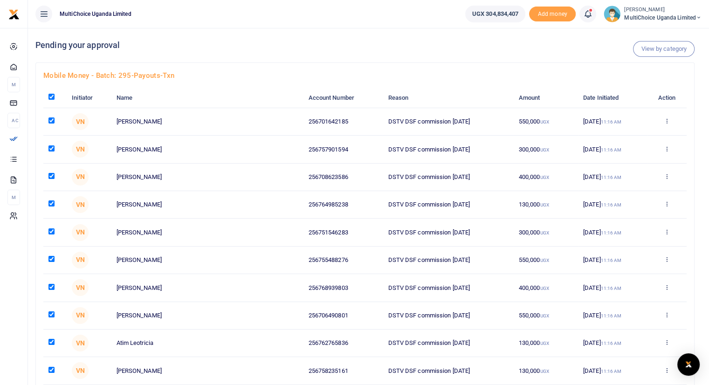
checkbox input "true"
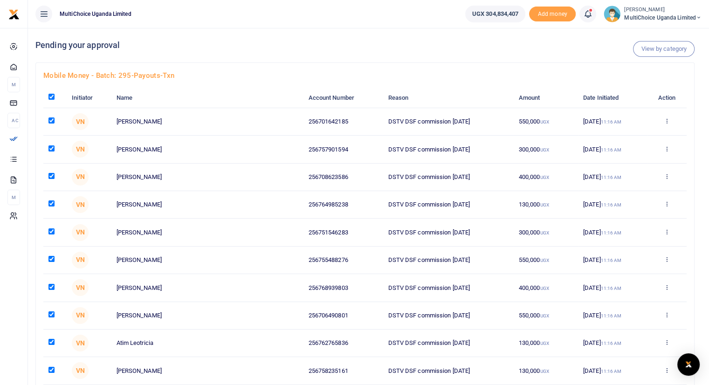
checkbox input "true"
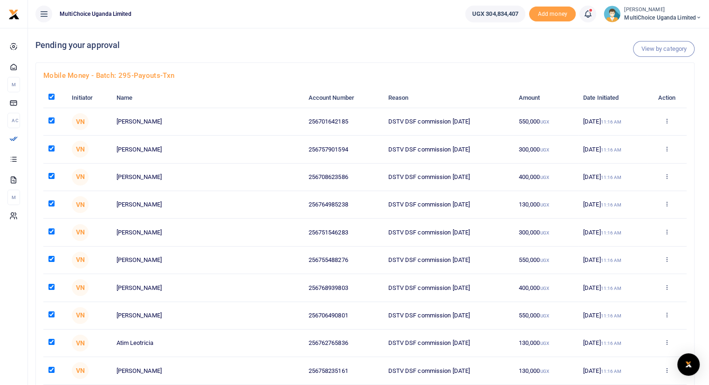
checkbox input "true"
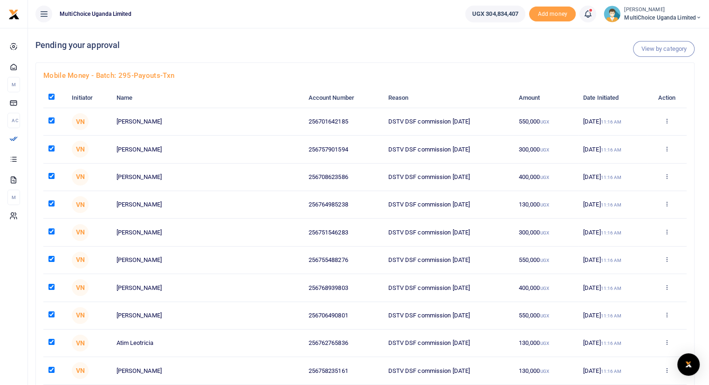
checkbox input "true"
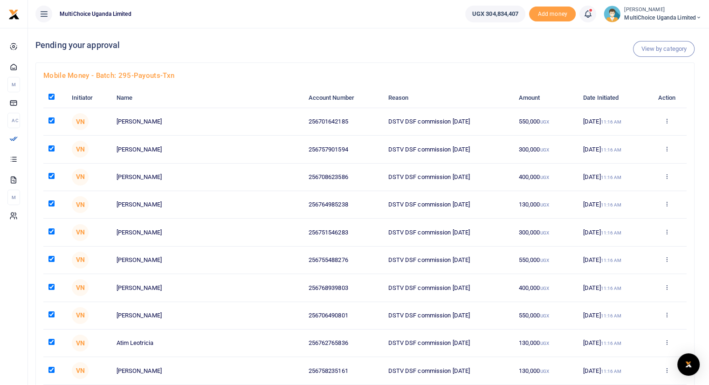
checkbox input "true"
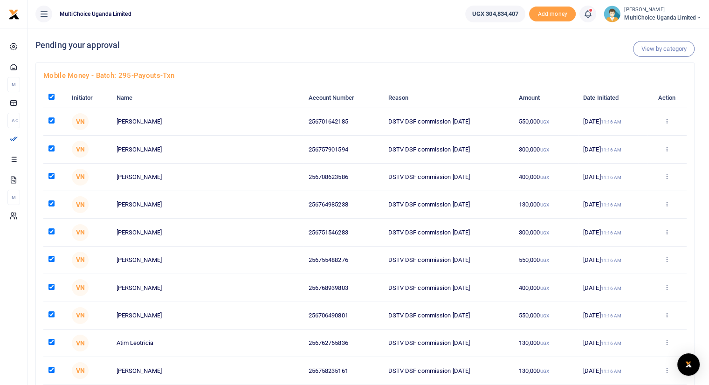
checkbox input "true"
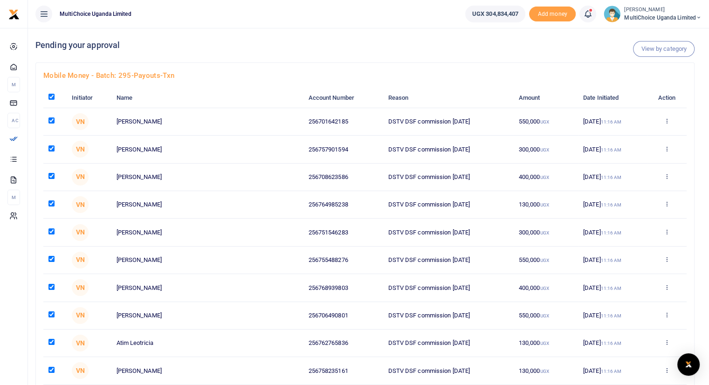
checkbox input "true"
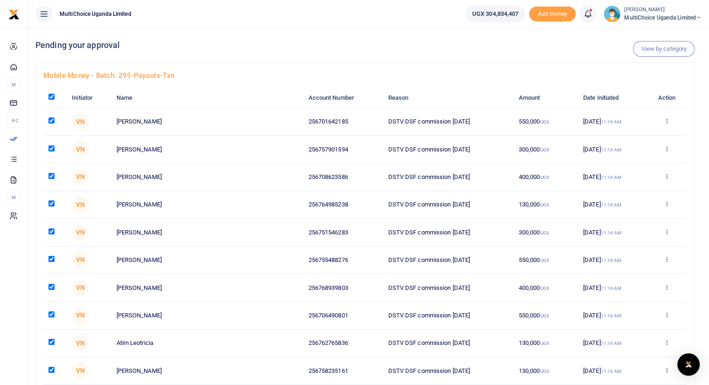
checkbox input "true"
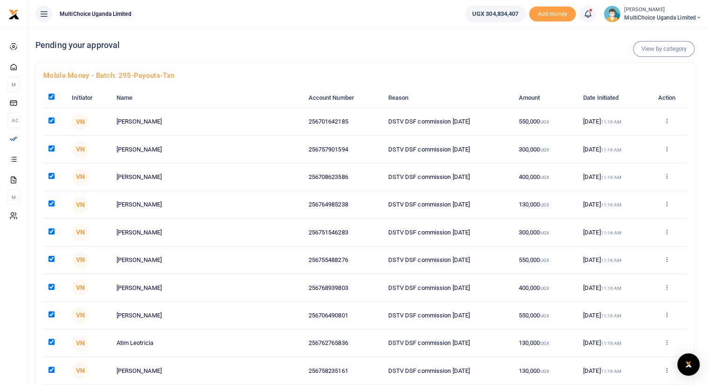
checkbox input "true"
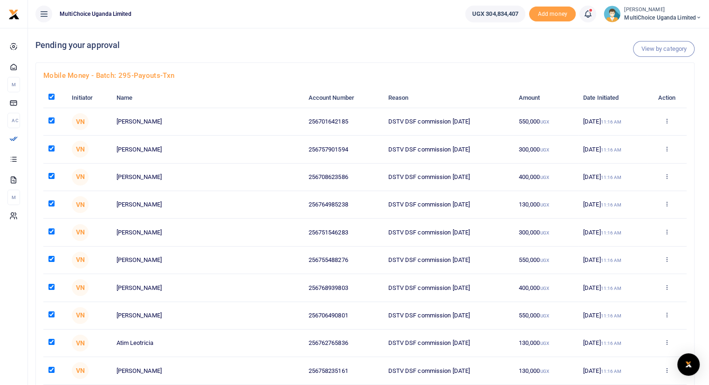
checkbox input "true"
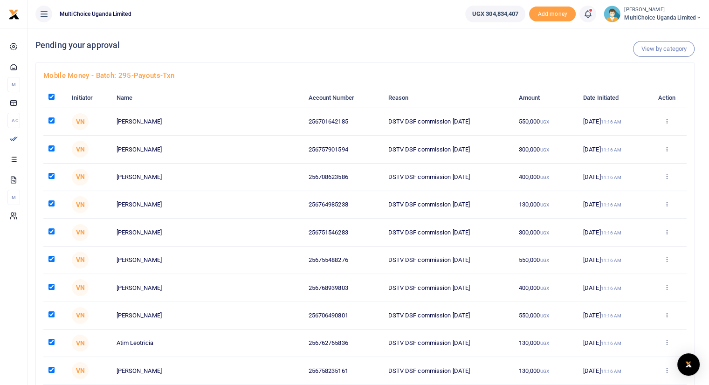
checkbox input "true"
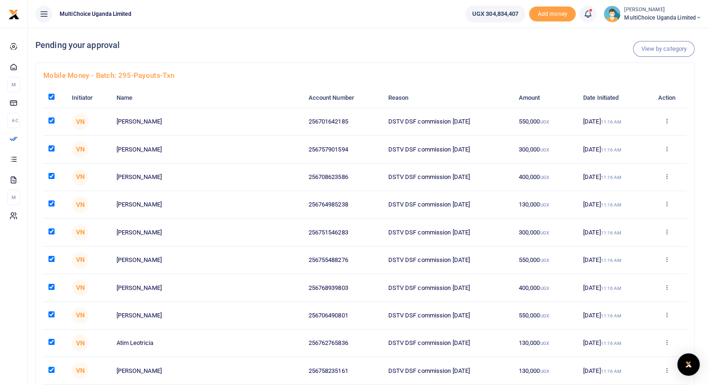
checkbox input "true"
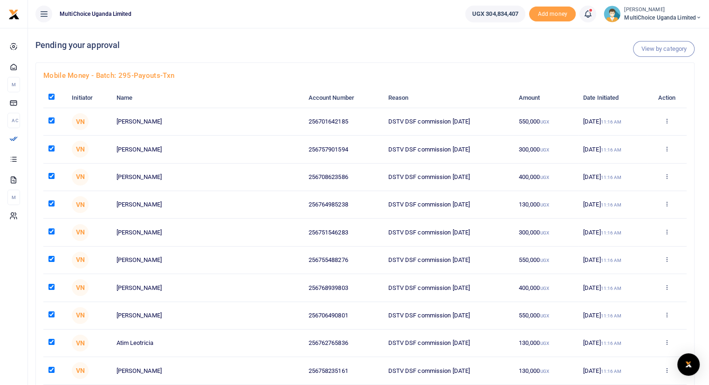
checkbox input "true"
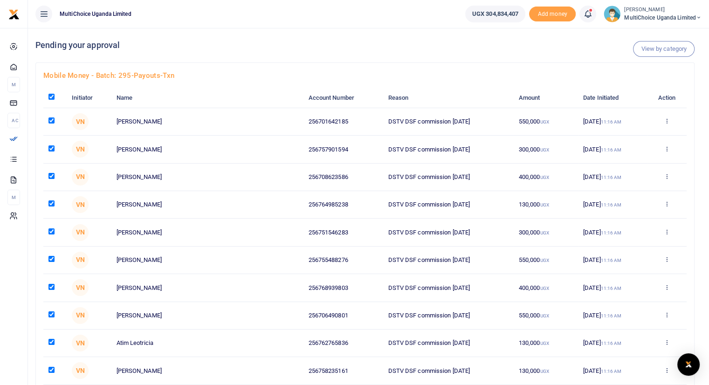
checkbox input "true"
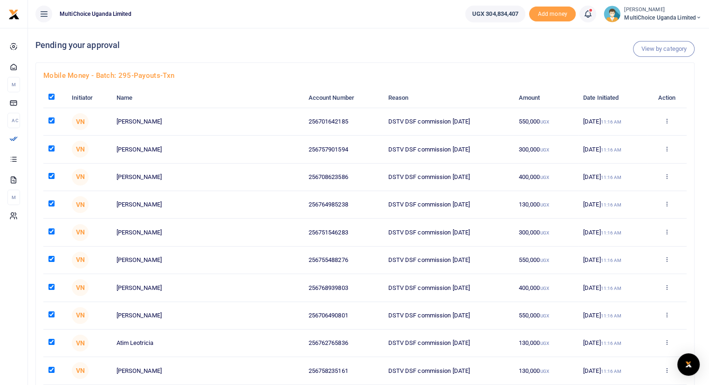
checkbox input "true"
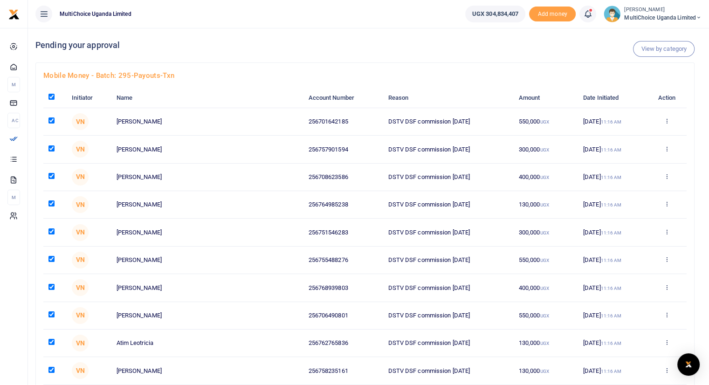
checkbox input "true"
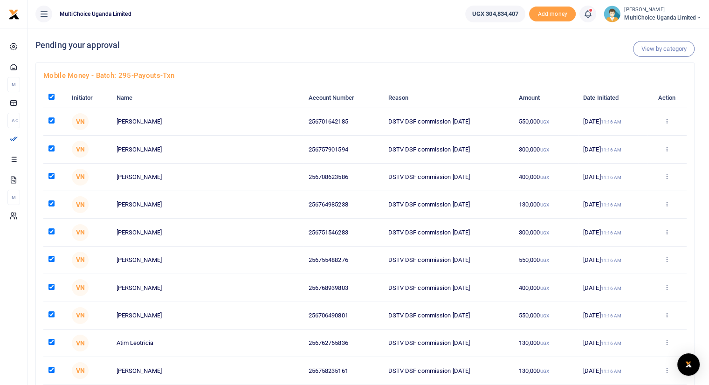
checkbox input "true"
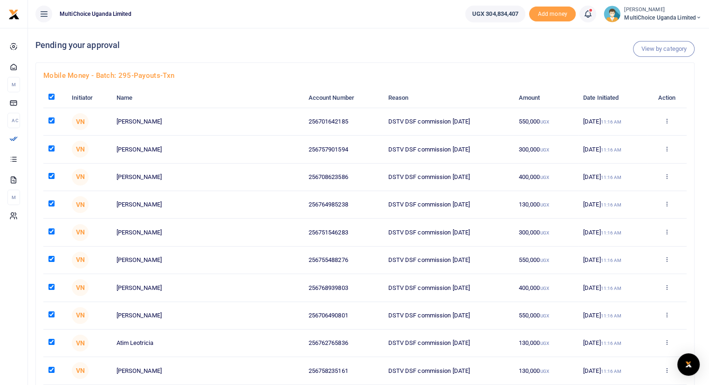
checkbox input "true"
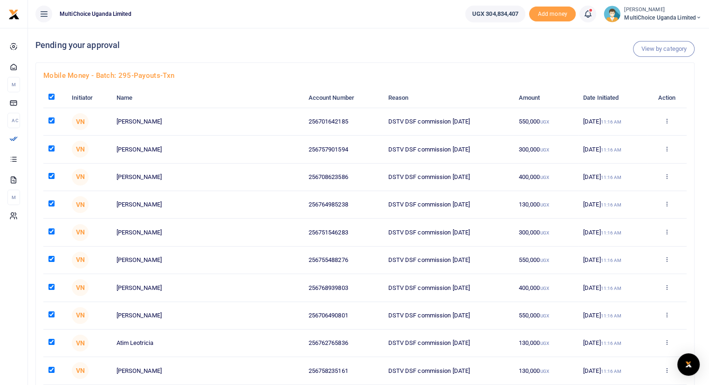
checkbox input "true"
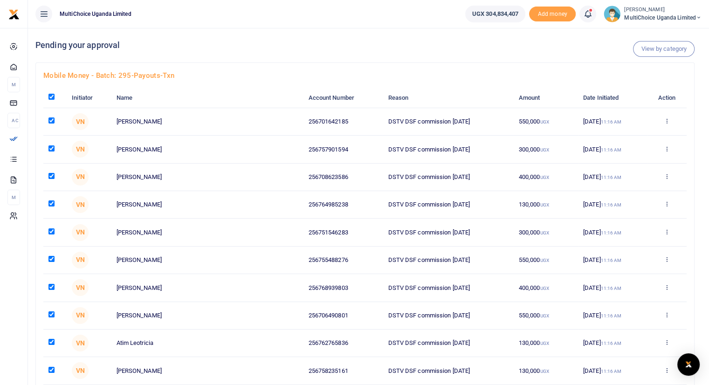
checkbox input "true"
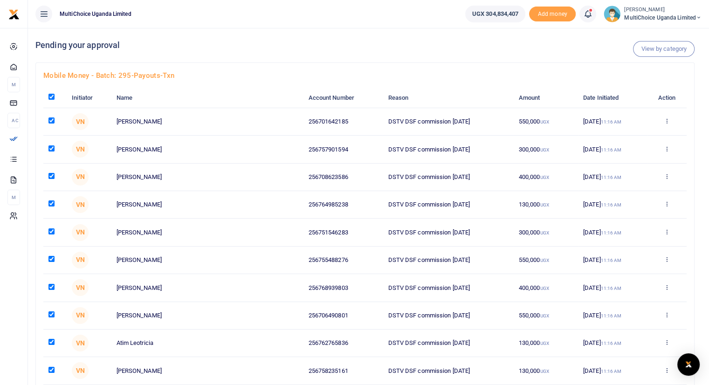
checkbox input "true"
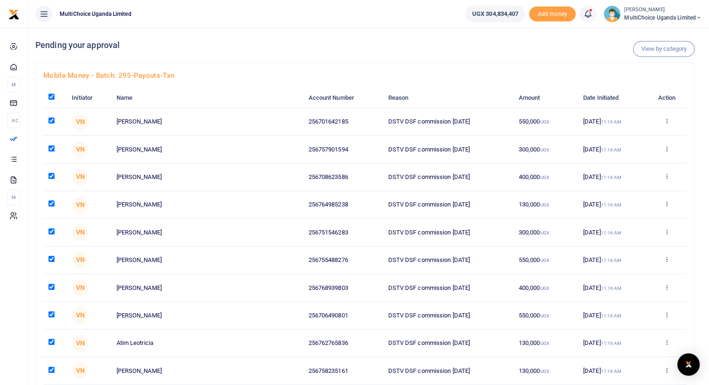
checkbox input "true"
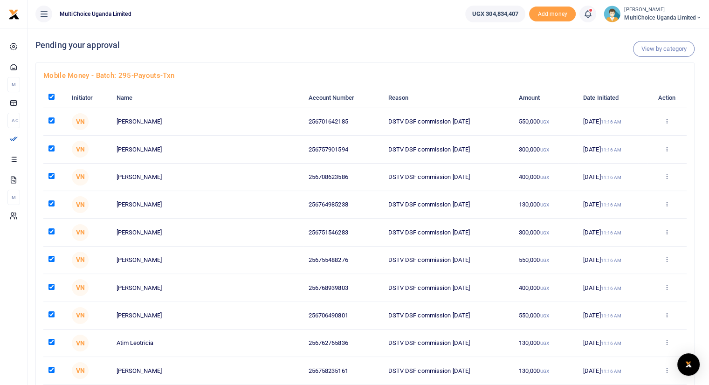
checkbox input "true"
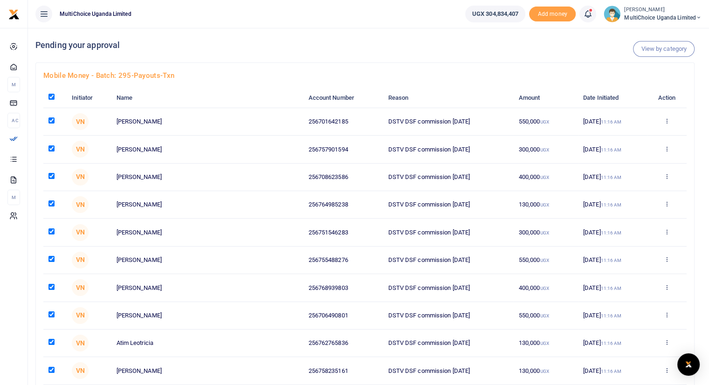
checkbox input "true"
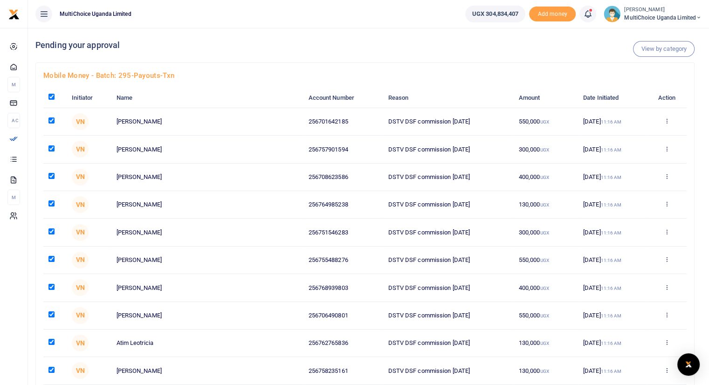
checkbox input "true"
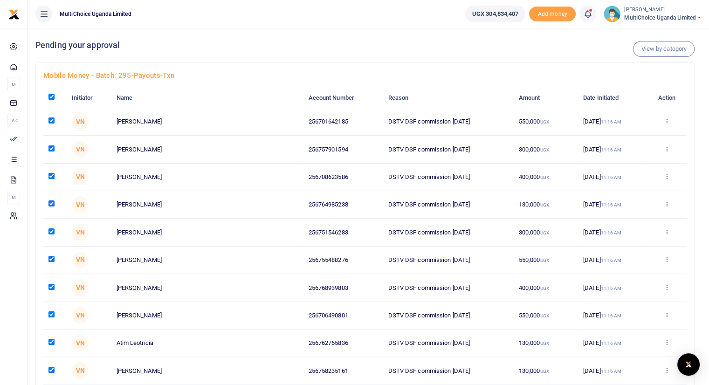
checkbox input "true"
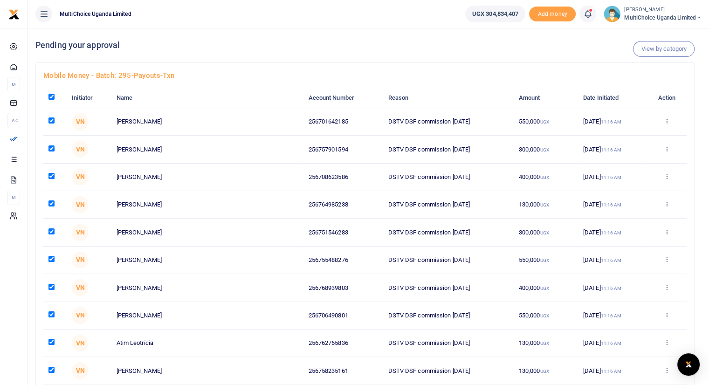
checkbox input "true"
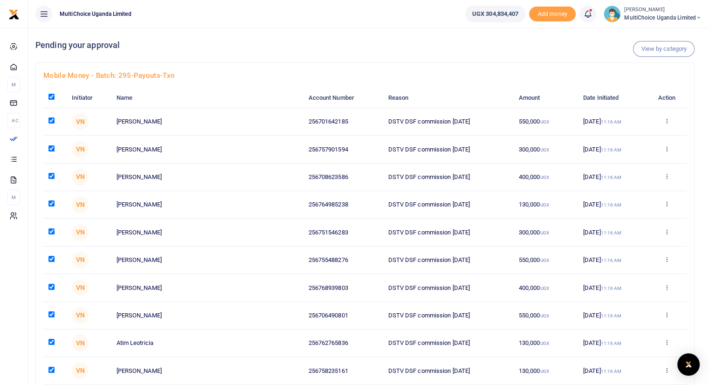
checkbox input "true"
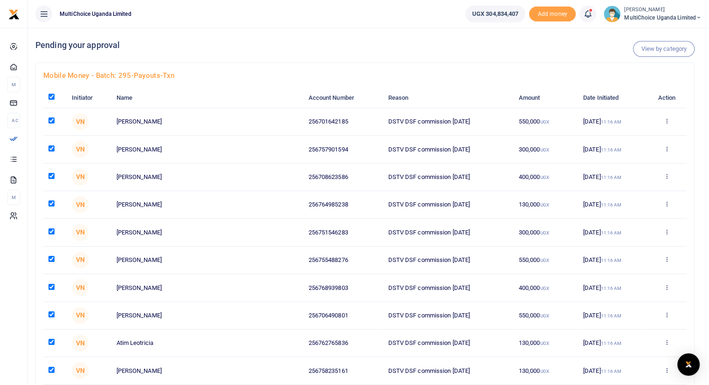
checkbox input "true"
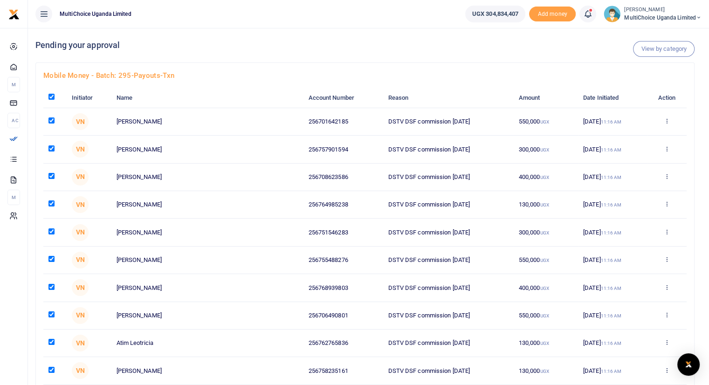
checkbox input "true"
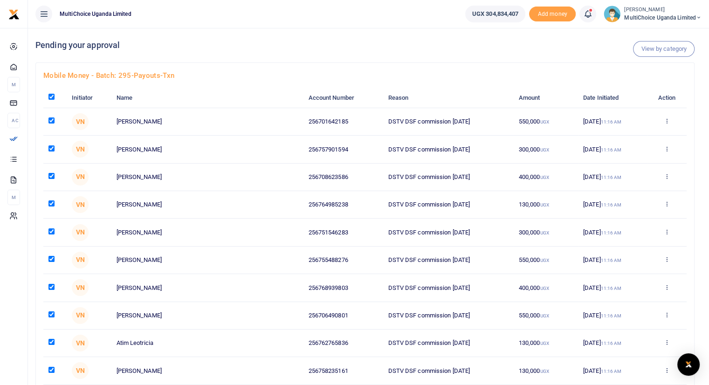
checkbox input "true"
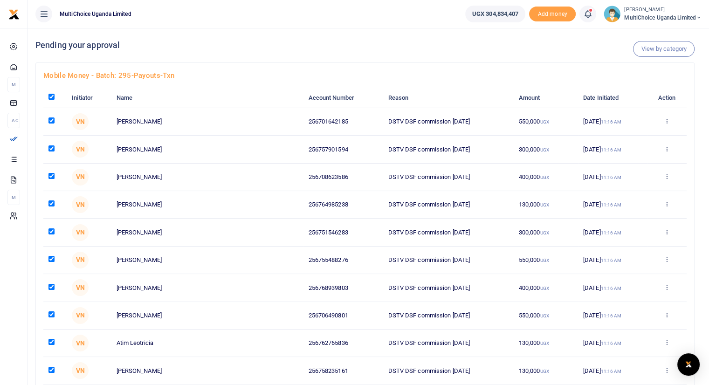
checkbox input "true"
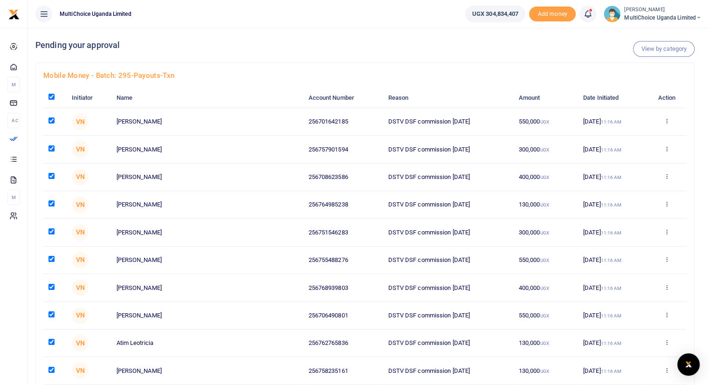
checkbox input "true"
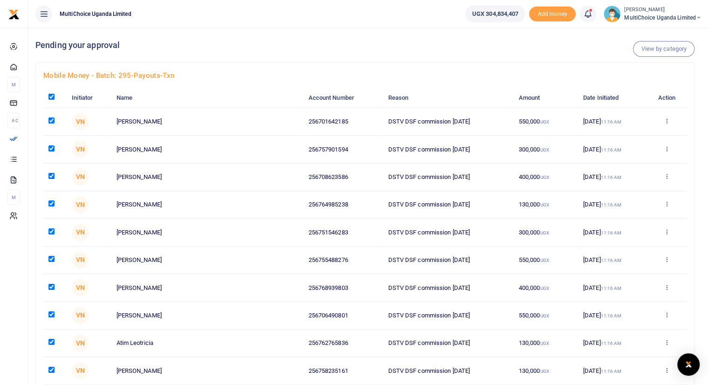
checkbox input "true"
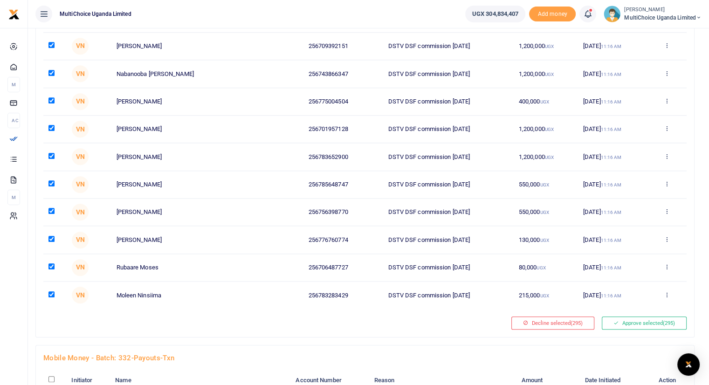
scroll to position [7986, 0]
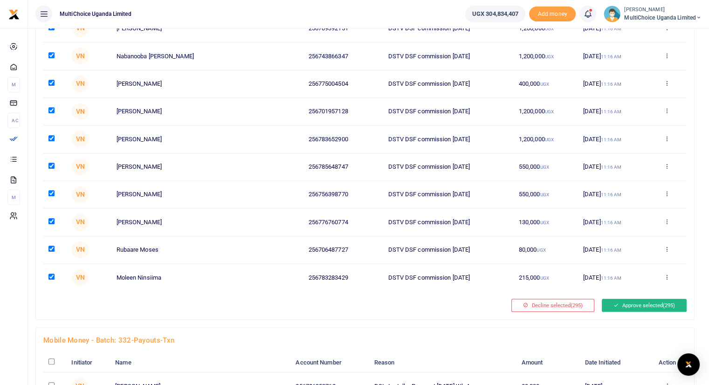
click at [636, 299] on button "Approve selected (295)" at bounding box center [644, 305] width 85 height 13
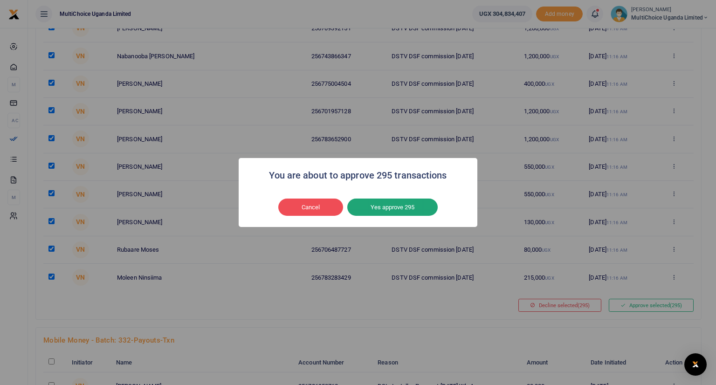
click at [412, 206] on button "Yes approve 295" at bounding box center [392, 208] width 90 height 18
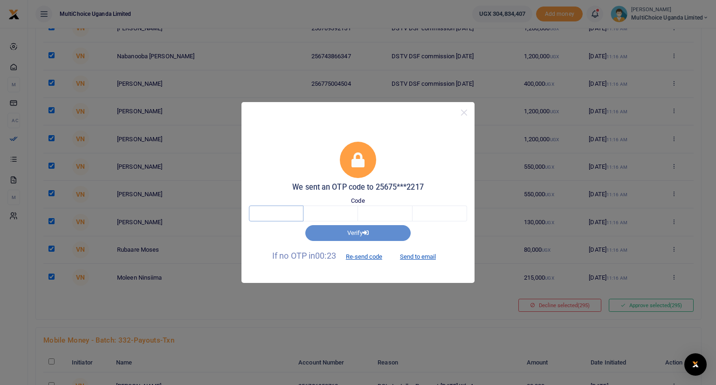
click at [287, 215] on input "text" at bounding box center [276, 214] width 55 height 16
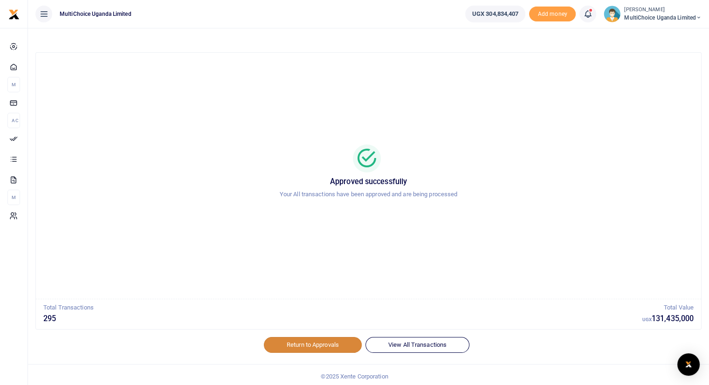
click at [297, 343] on link "Return to Approvals" at bounding box center [313, 345] width 98 height 16
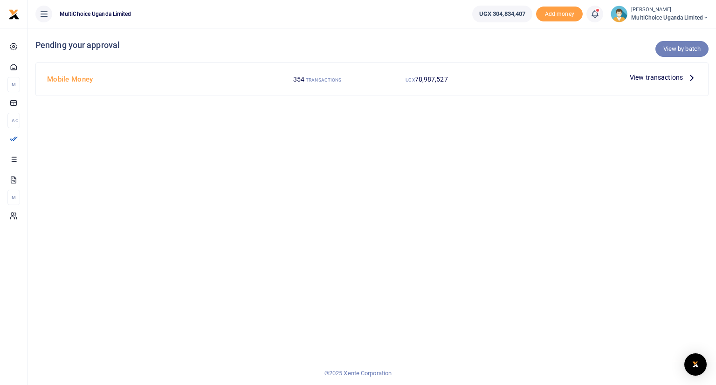
click at [676, 49] on link "View by batch" at bounding box center [682, 49] width 53 height 16
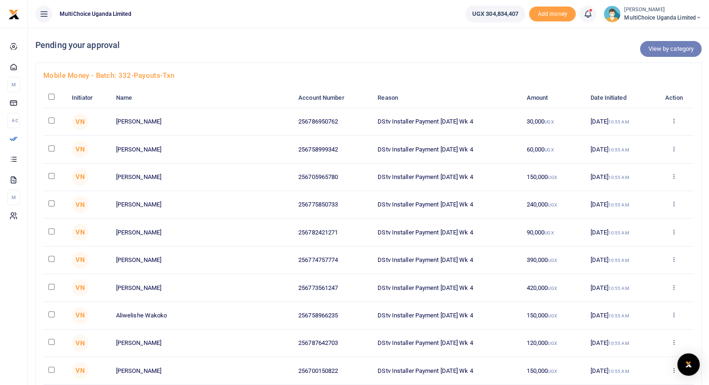
click at [653, 47] on link "View by category" at bounding box center [671, 49] width 62 height 16
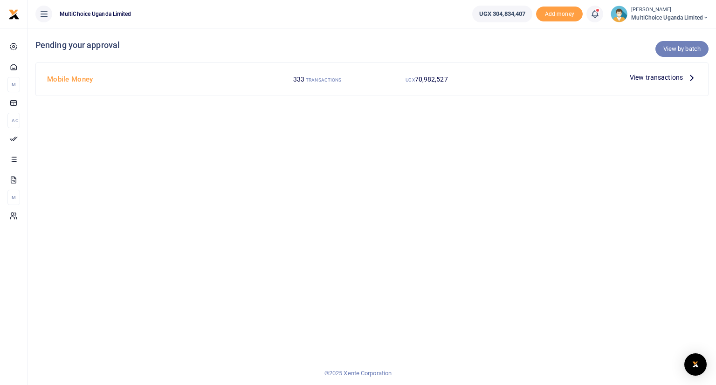
click at [674, 46] on link "View by batch" at bounding box center [682, 49] width 53 height 16
click at [670, 49] on link "View by batch" at bounding box center [682, 49] width 53 height 16
click at [676, 49] on link "View by batch" at bounding box center [682, 49] width 53 height 16
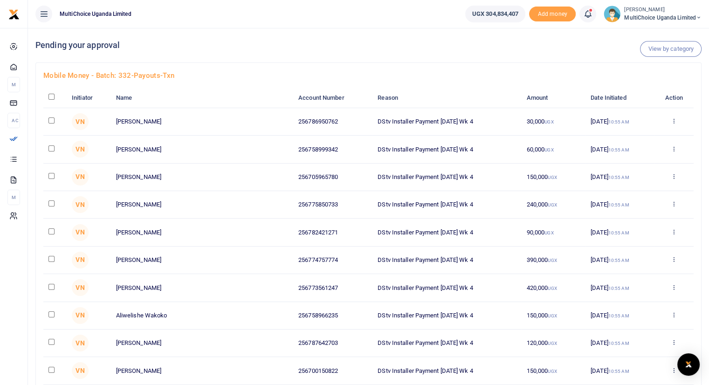
click at [53, 97] on input "checkbox" at bounding box center [52, 97] width 6 height 6
checkbox input "true"
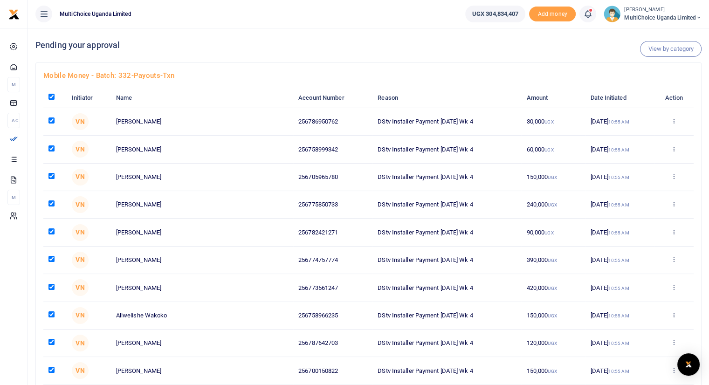
checkbox input "true"
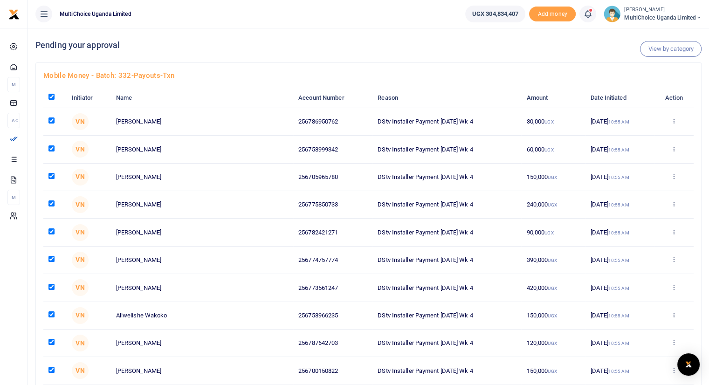
checkbox input "true"
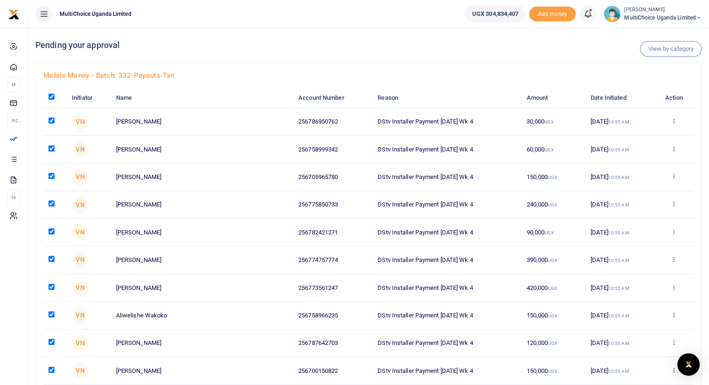
checkbox input "true"
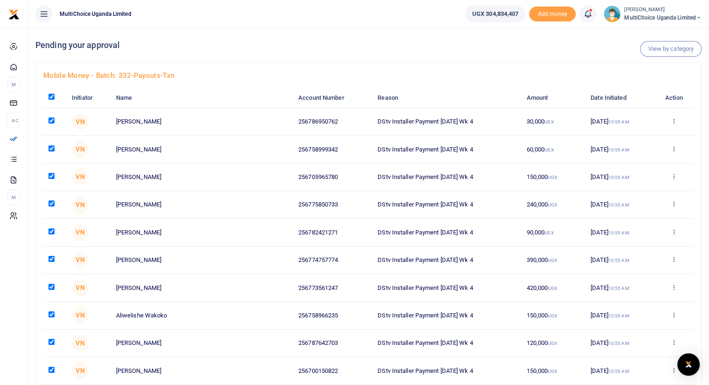
checkbox input "true"
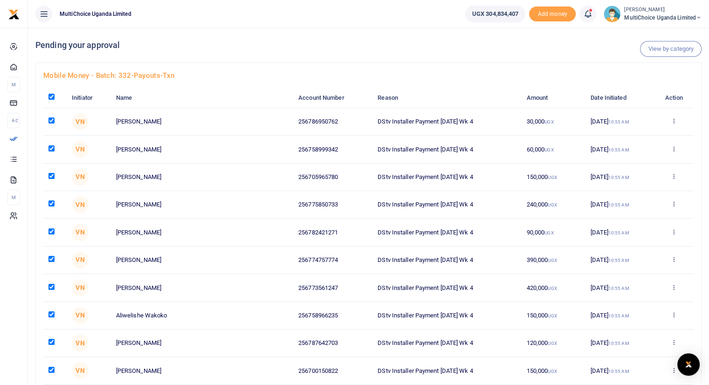
checkbox input "true"
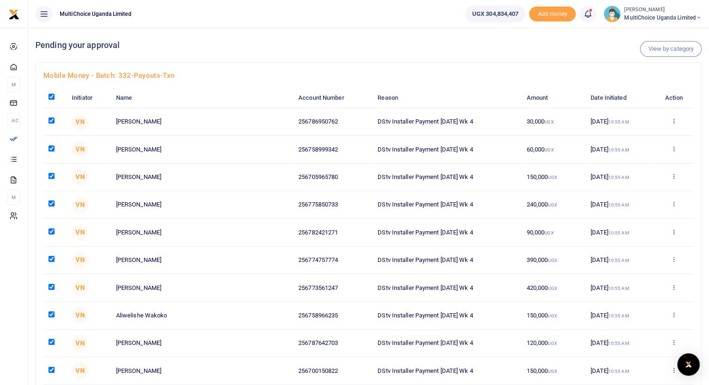
checkbox input "true"
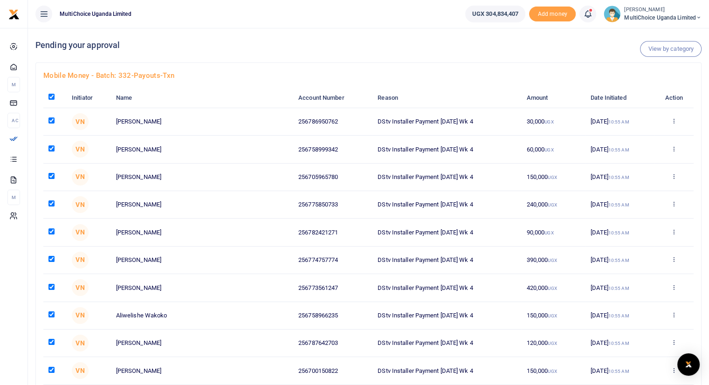
checkbox input "true"
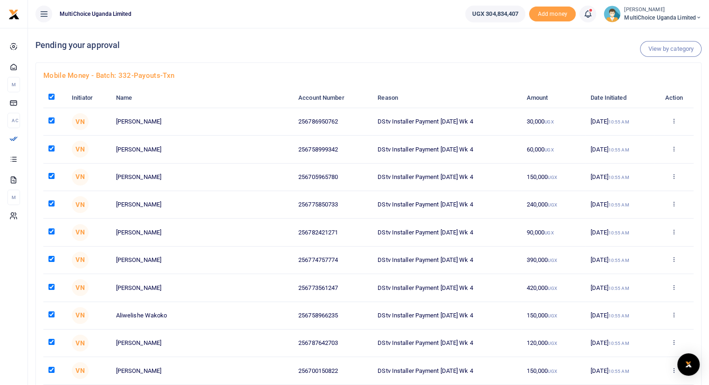
checkbox input "true"
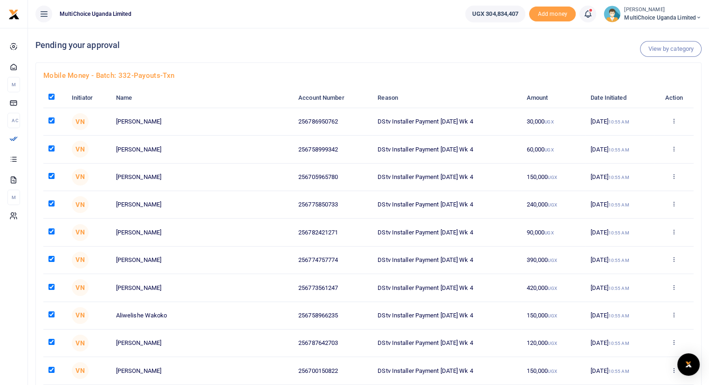
checkbox input "true"
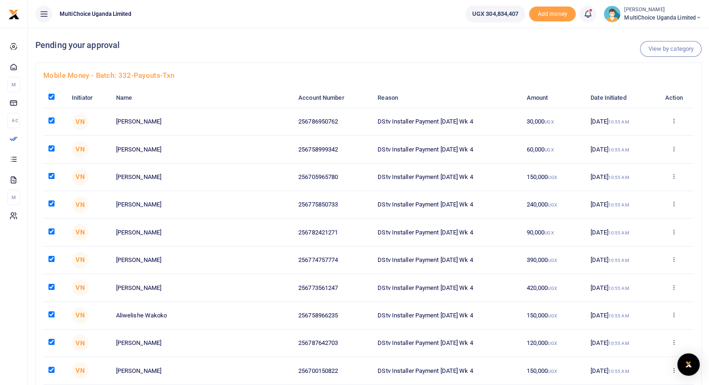
checkbox input "true"
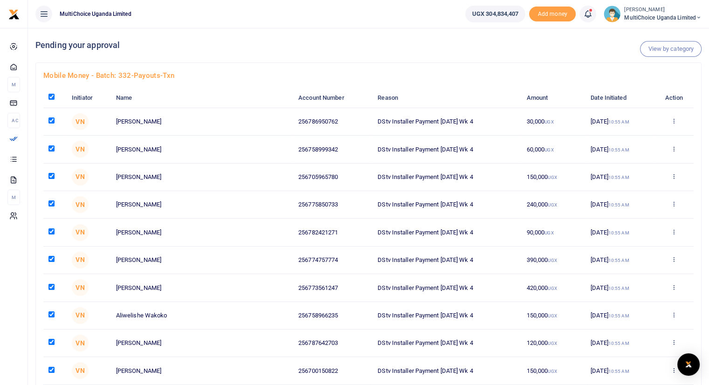
checkbox input "true"
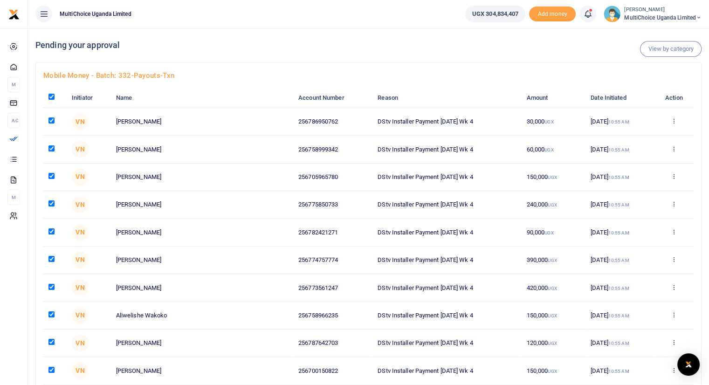
checkbox input "true"
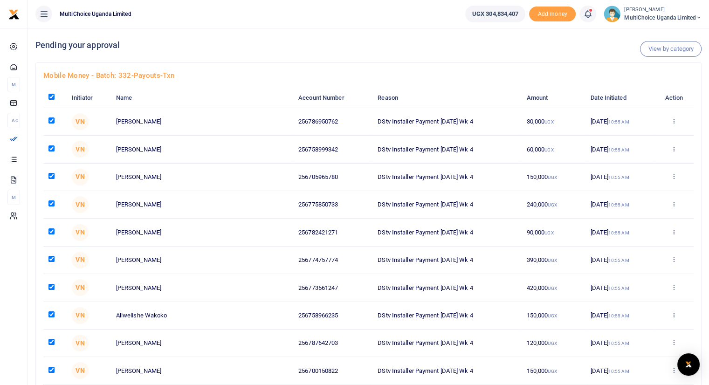
checkbox input "true"
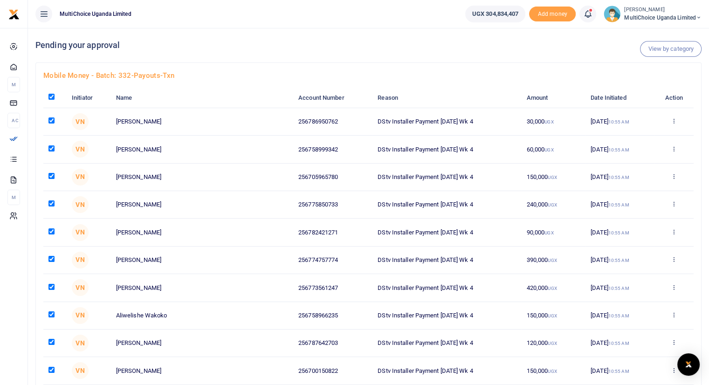
checkbox input "true"
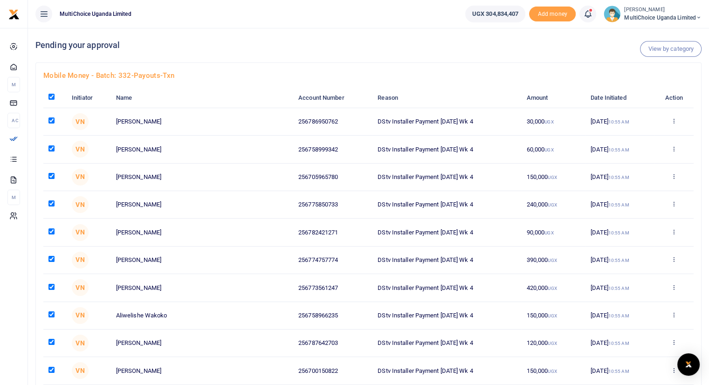
checkbox input "true"
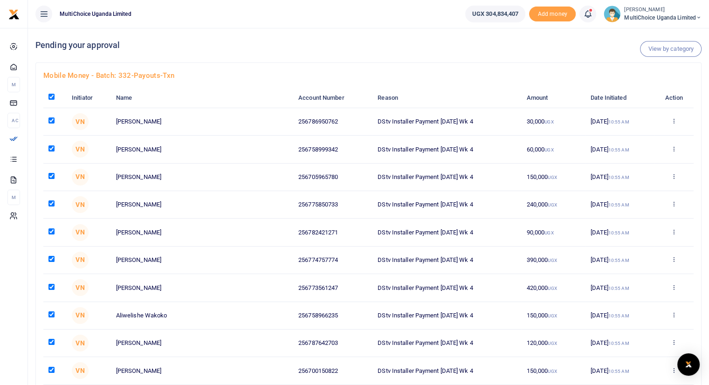
checkbox input "true"
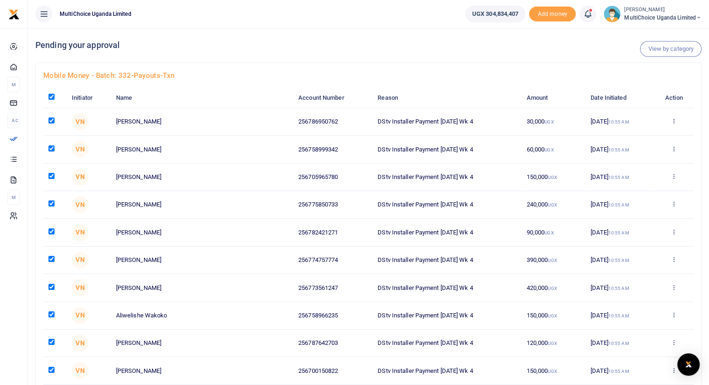
checkbox input "true"
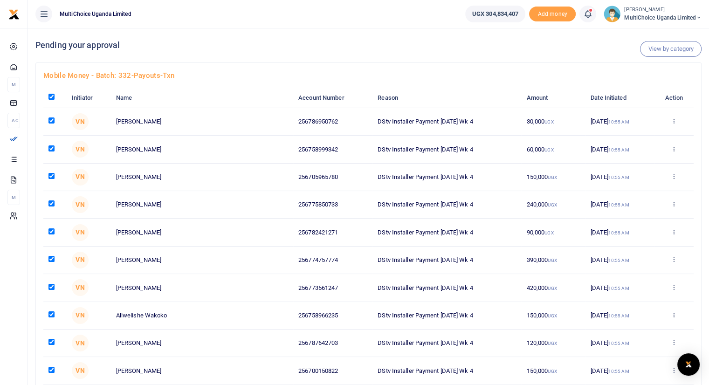
checkbox input "true"
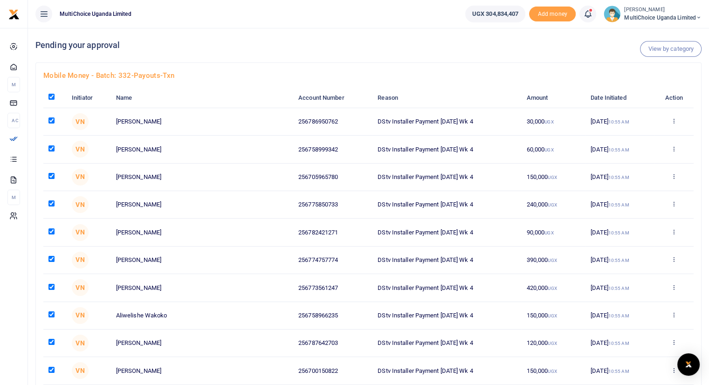
checkbox input "true"
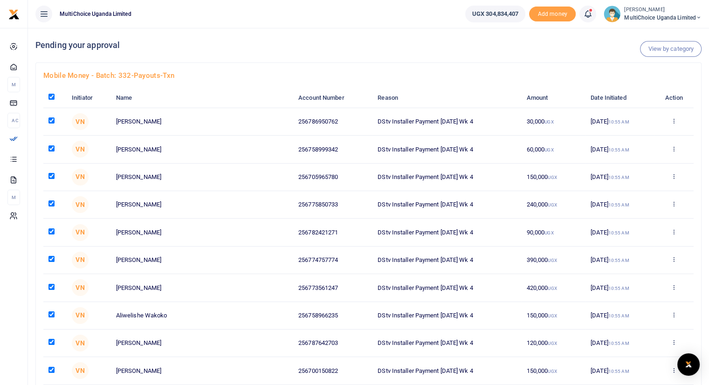
checkbox input "true"
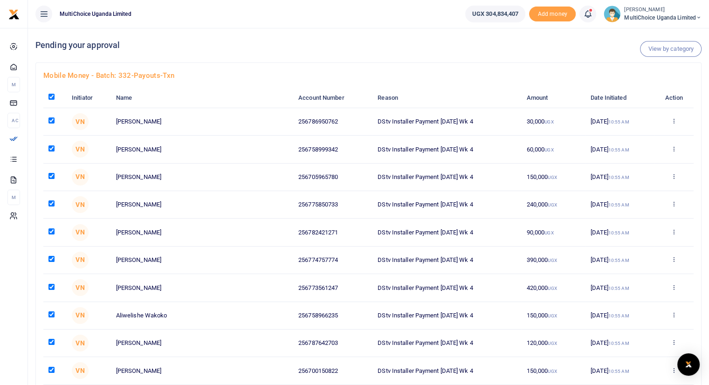
checkbox input "true"
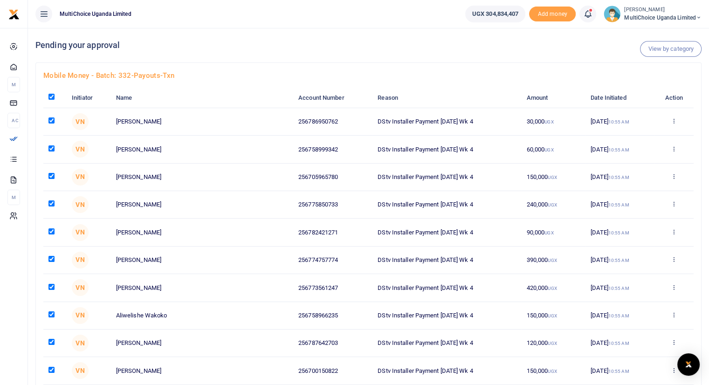
checkbox input "true"
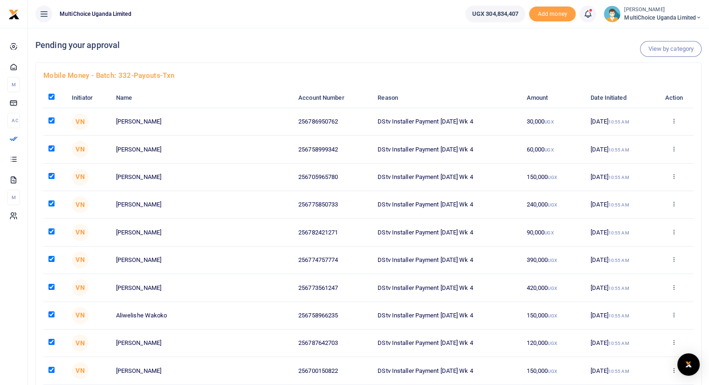
checkbox input "true"
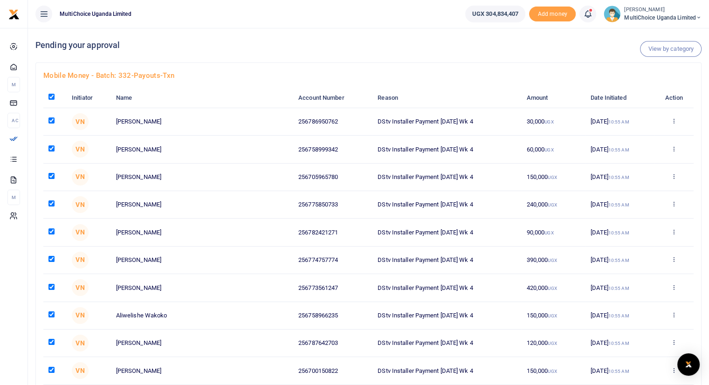
checkbox input "true"
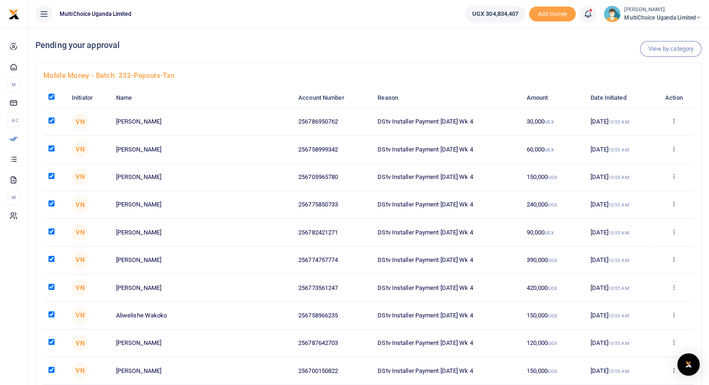
checkbox input "true"
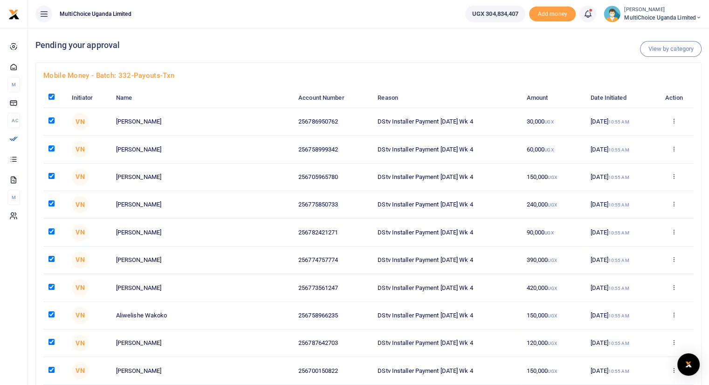
checkbox input "true"
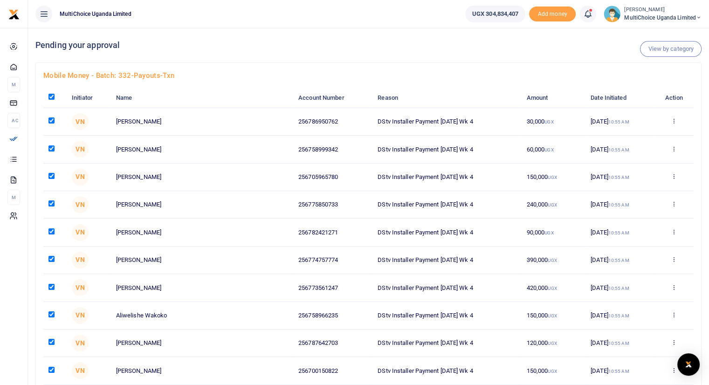
checkbox input "true"
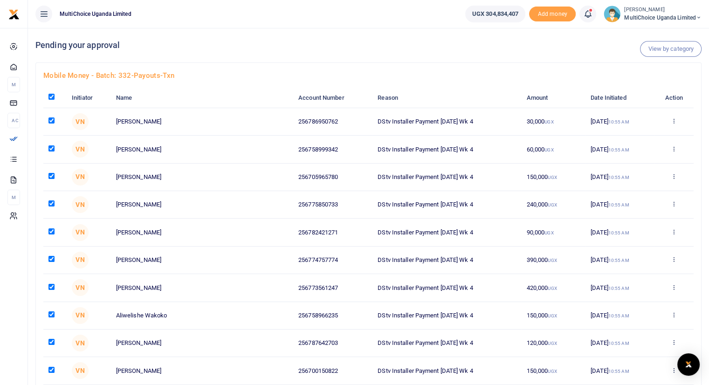
checkbox input "true"
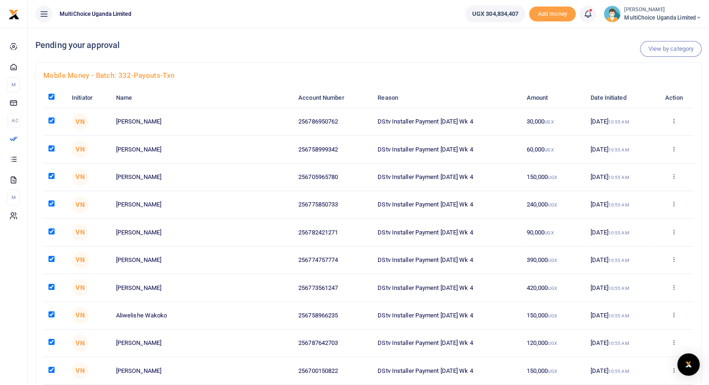
checkbox input "true"
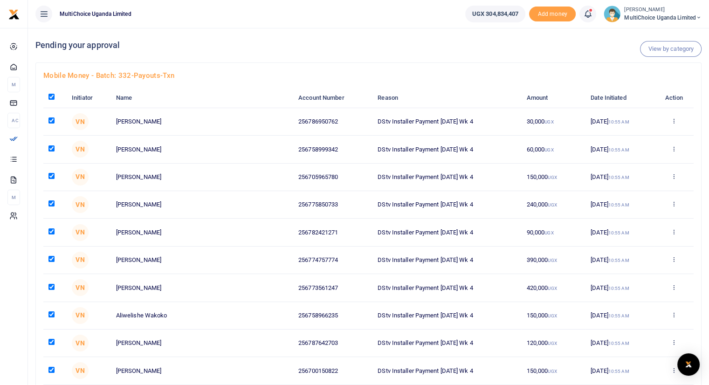
checkbox input "true"
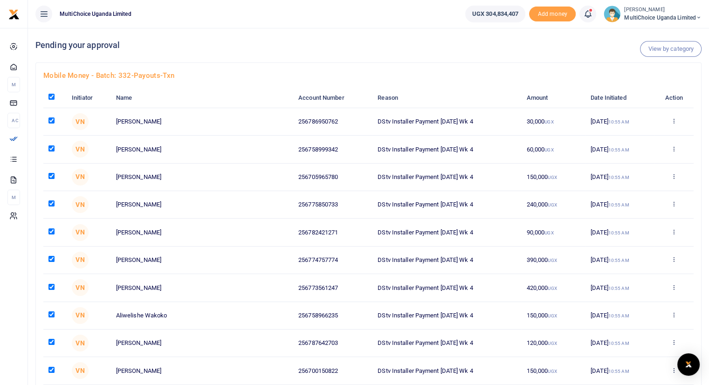
checkbox input "true"
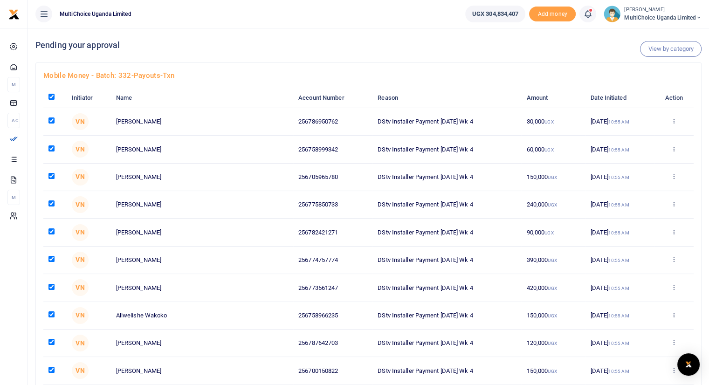
checkbox input "true"
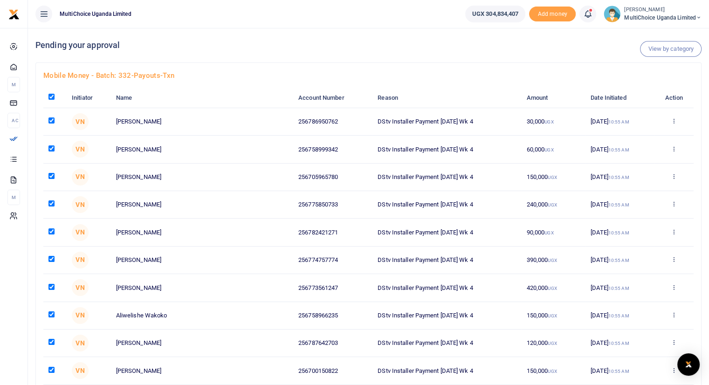
checkbox input "true"
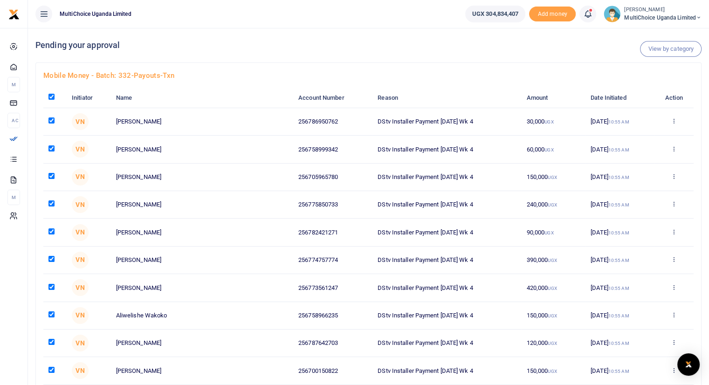
checkbox input "true"
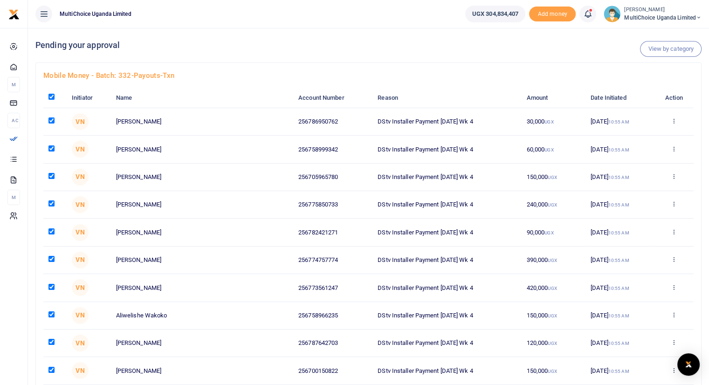
checkbox input "true"
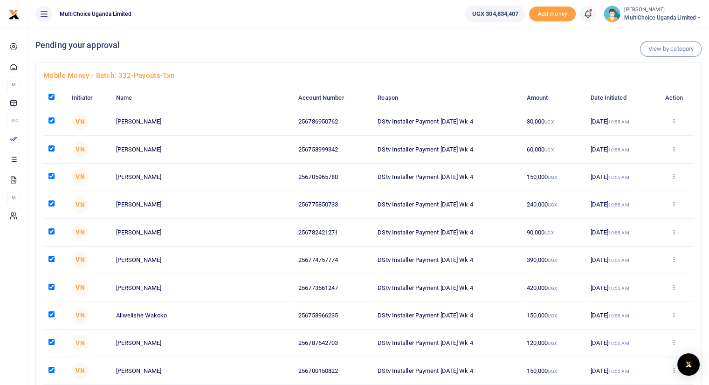
checkbox input "true"
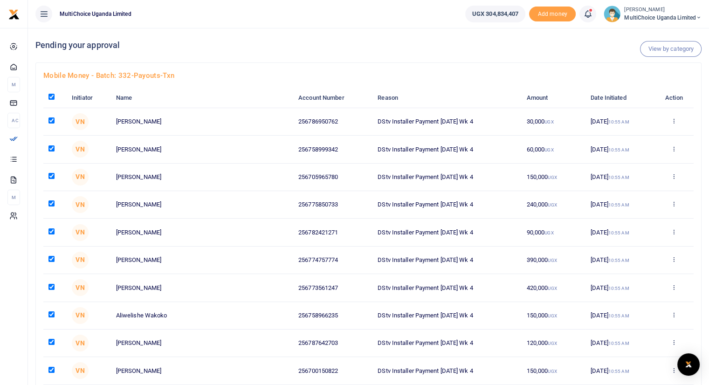
checkbox input "true"
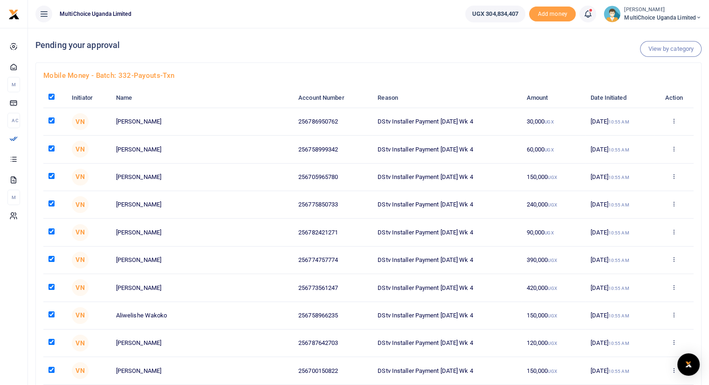
checkbox input "true"
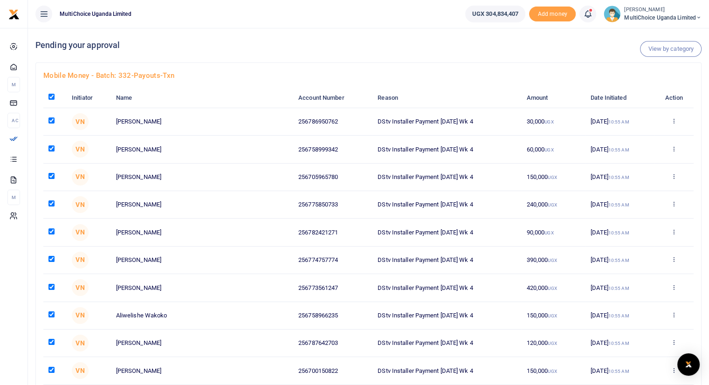
checkbox input "true"
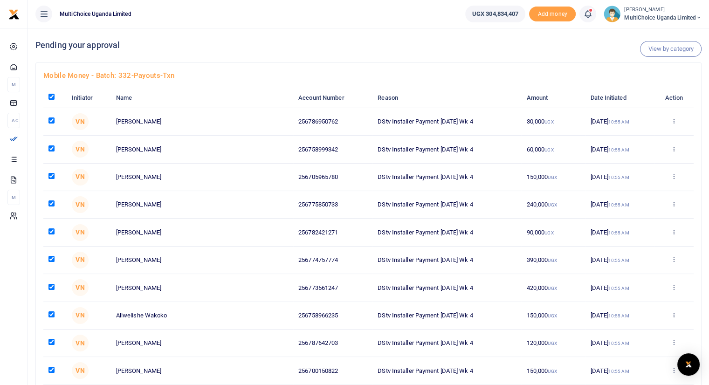
checkbox input "true"
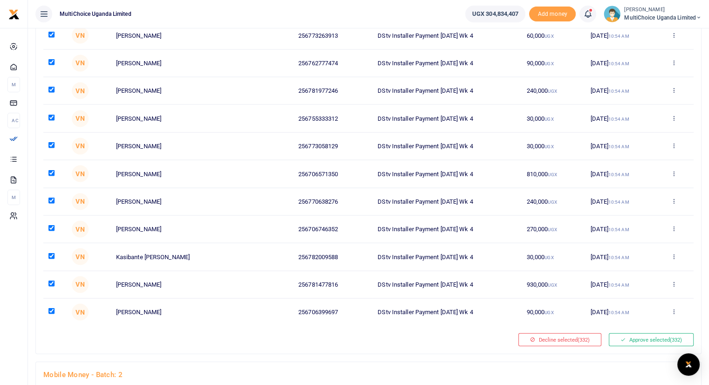
scroll to position [9044, 0]
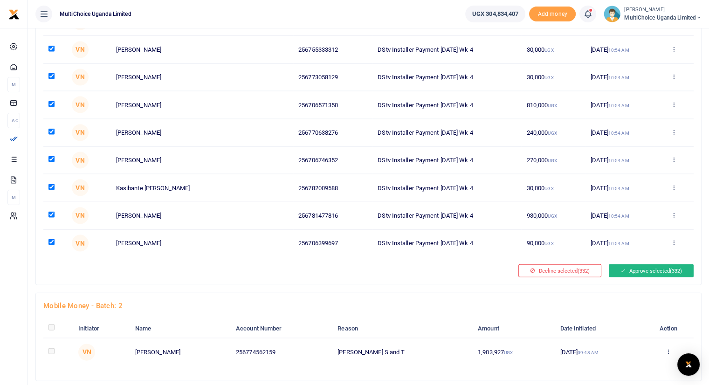
click at [652, 264] on button "Approve selected (332)" at bounding box center [651, 270] width 85 height 13
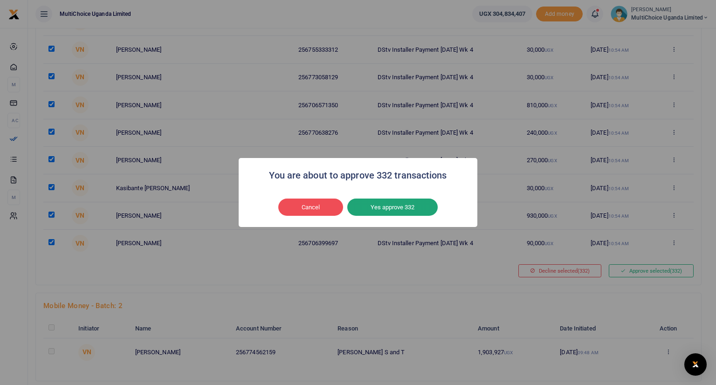
click at [386, 207] on button "Yes approve 332" at bounding box center [392, 208] width 90 height 18
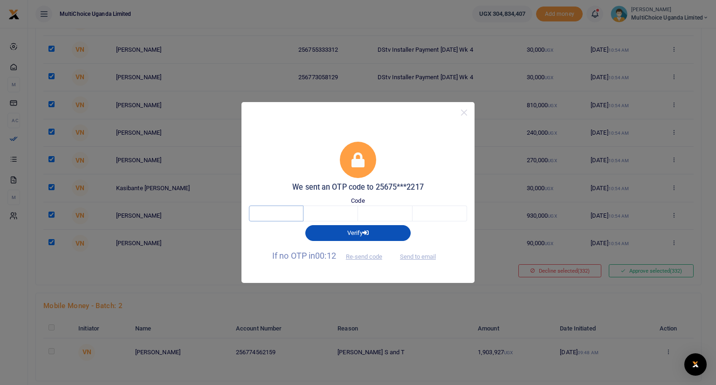
click at [293, 213] on input "text" at bounding box center [276, 214] width 55 height 16
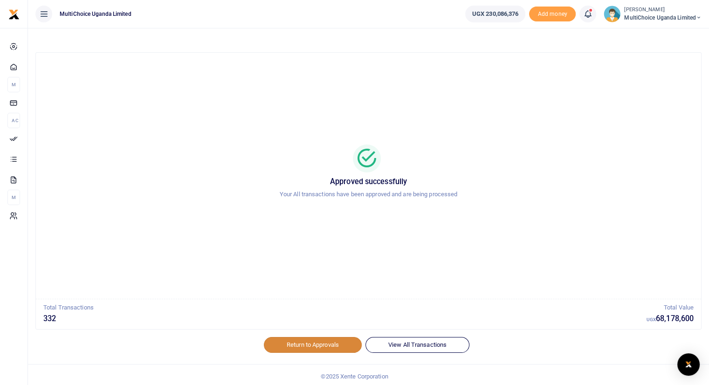
click at [302, 347] on link "Return to Approvals" at bounding box center [313, 345] width 98 height 16
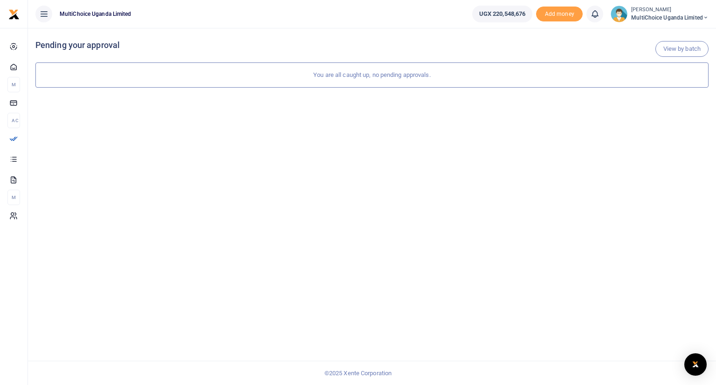
click at [637, 15] on span "MultiChoice Uganda Limited" at bounding box center [670, 18] width 77 height 8
click at [657, 32] on link "Switch accounts" at bounding box center [674, 34] width 74 height 13
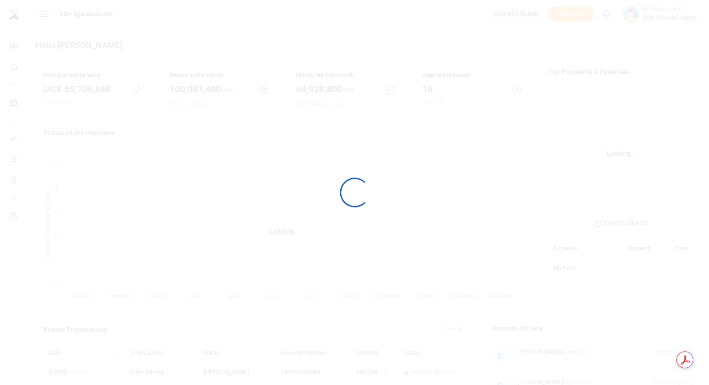
scroll to position [139, 138]
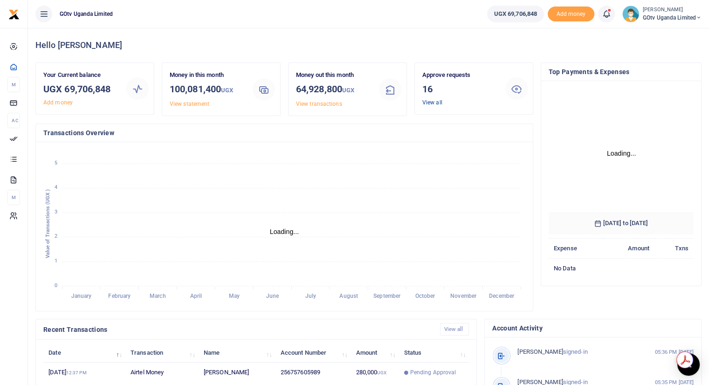
click at [427, 103] on link "View all" at bounding box center [433, 102] width 20 height 7
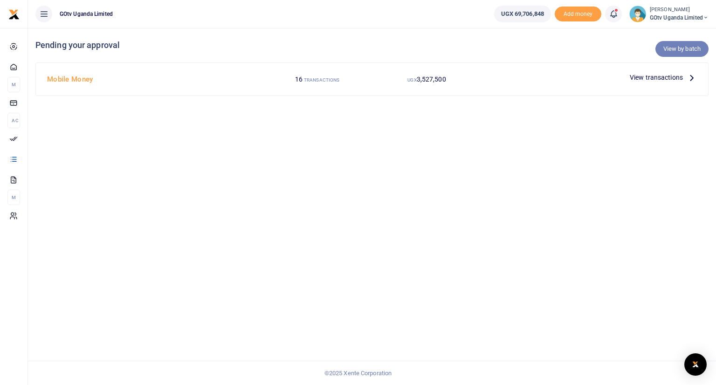
click at [679, 50] on link "View by batch" at bounding box center [682, 49] width 53 height 16
click at [669, 48] on link "View by category" at bounding box center [678, 49] width 62 height 16
click at [680, 46] on link "View by batch" at bounding box center [682, 49] width 53 height 16
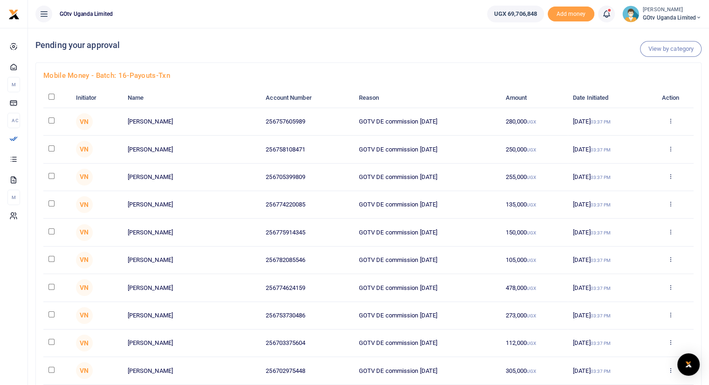
click at [52, 96] on input "checkbox" at bounding box center [52, 97] width 6 height 6
checkbox input "true"
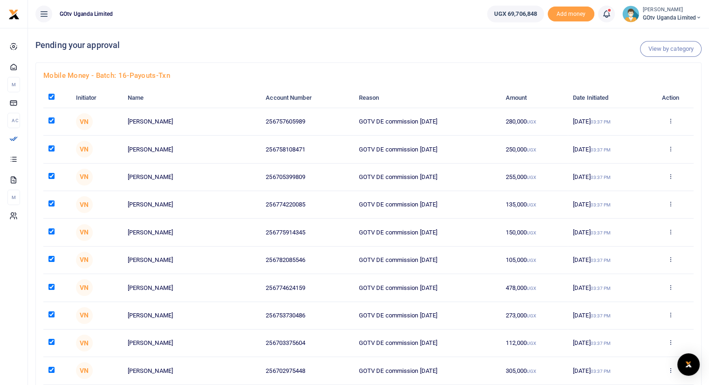
checkbox input "true"
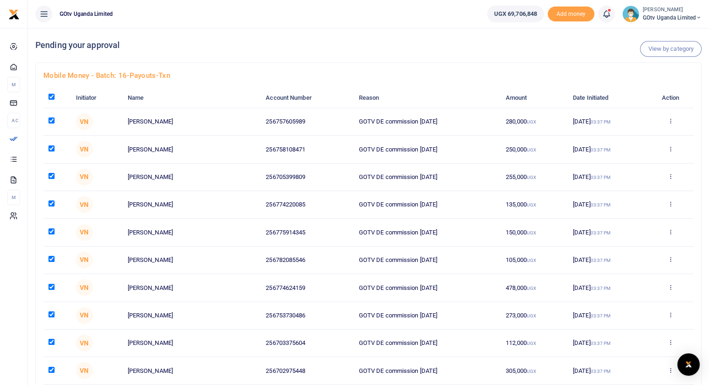
checkbox input "true"
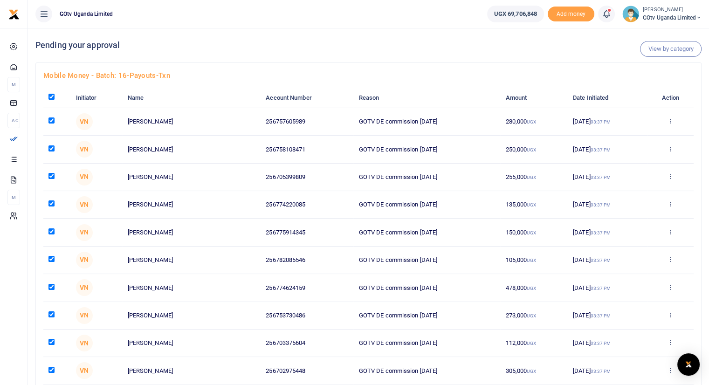
checkbox input "true"
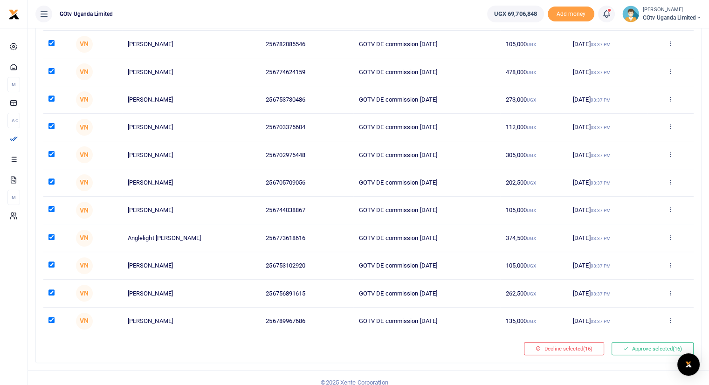
scroll to position [224, 0]
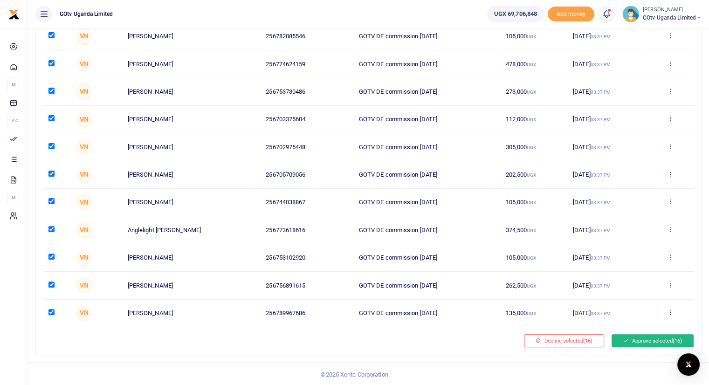
click at [642, 336] on button "Approve selected (16)" at bounding box center [653, 340] width 82 height 13
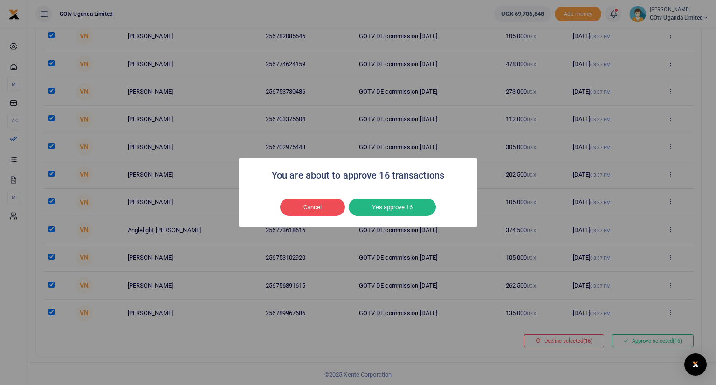
drag, startPoint x: 537, startPoint y: 305, endPoint x: 500, endPoint y: 280, distance: 44.1
click at [500, 280] on div "You are about to approve 16 transactions × Cancel No Yes approve 16" at bounding box center [358, 192] width 716 height 385
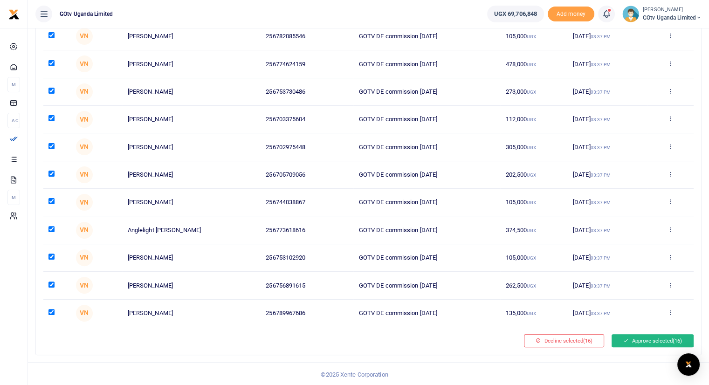
click at [633, 340] on button "Approve selected (16)" at bounding box center [653, 340] width 82 height 13
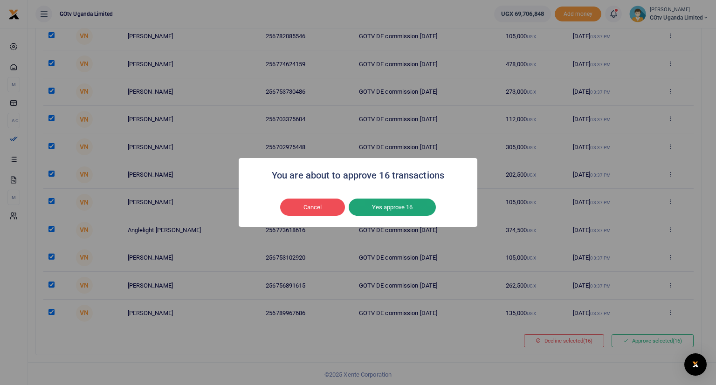
click at [407, 204] on button "Yes approve 16" at bounding box center [392, 208] width 87 height 18
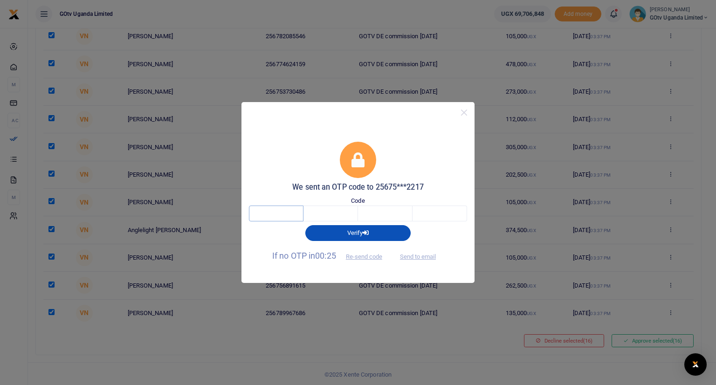
click at [282, 213] on input "text" at bounding box center [276, 214] width 55 height 16
type input "7"
type input "0"
type input "6"
type input "3"
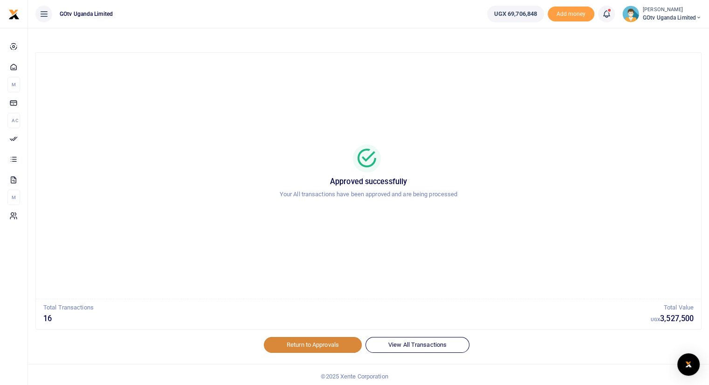
click at [315, 343] on link "Return to Approvals" at bounding box center [313, 345] width 98 height 16
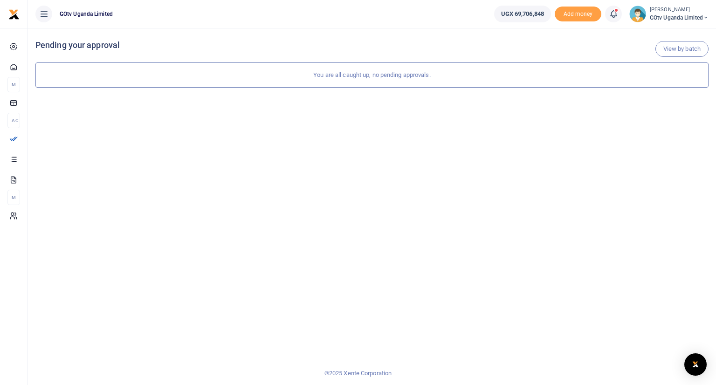
click at [526, 262] on div "View by batch Pending your approval You are all caught up, no pending approvals." at bounding box center [372, 206] width 688 height 357
drag, startPoint x: 675, startPoint y: 43, endPoint x: 682, endPoint y: 49, distance: 8.6
click at [682, 49] on link "View by batch" at bounding box center [682, 49] width 53 height 16
click at [618, 14] on span at bounding box center [618, 14] width 0 height 0
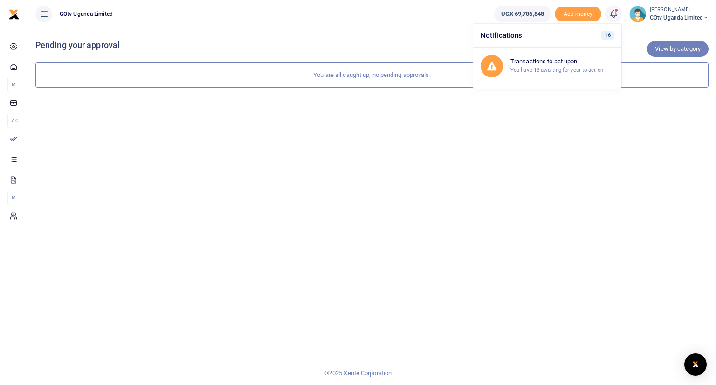
click at [674, 51] on link "View by category" at bounding box center [678, 49] width 62 height 16
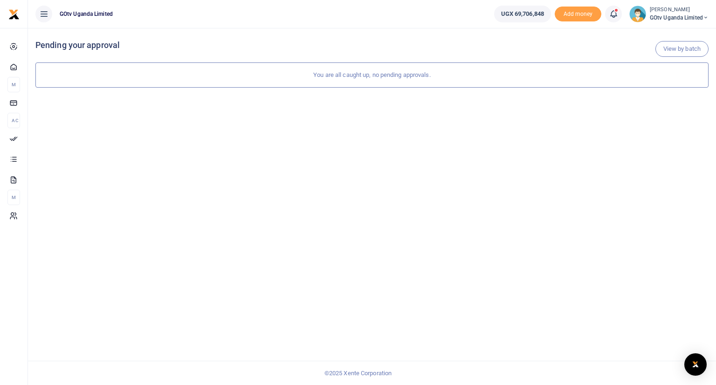
click at [618, 14] on span at bounding box center [618, 14] width 0 height 0
click at [527, 69] on small "You have 16 awaiting for your to act on" at bounding box center [557, 70] width 93 height 7
click at [673, 49] on link "View by batch" at bounding box center [682, 49] width 53 height 16
click at [616, 14] on icon at bounding box center [613, 14] width 9 height 10
click at [528, 67] on small "You have 16 awaiting for your to act on" at bounding box center [557, 70] width 93 height 7
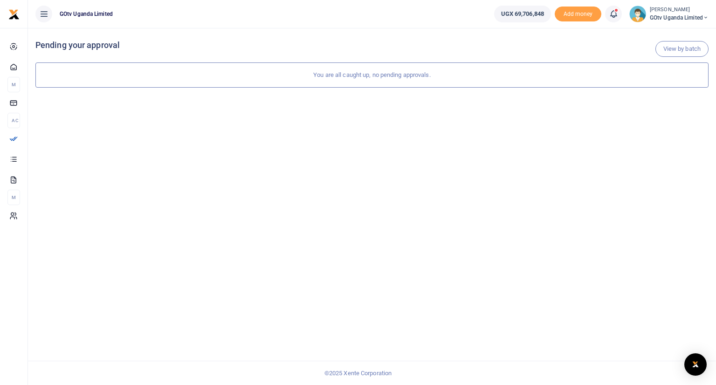
click at [616, 12] on link at bounding box center [613, 14] width 17 height 17
click at [674, 17] on span "GOtv Uganda Limited" at bounding box center [679, 18] width 59 height 8
click at [677, 35] on link "Switch accounts" at bounding box center [674, 34] width 74 height 13
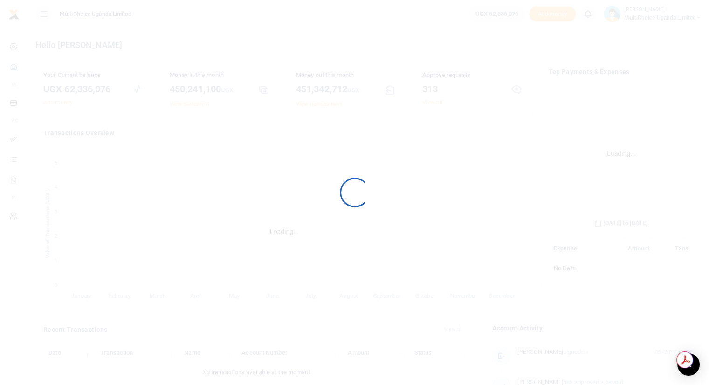
scroll to position [139, 138]
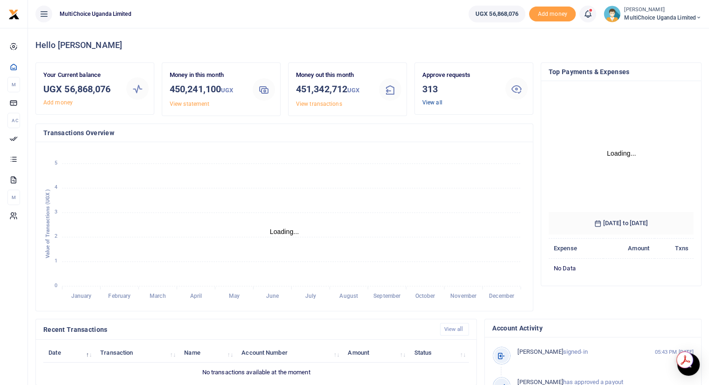
click at [430, 103] on link "View all" at bounding box center [433, 102] width 20 height 7
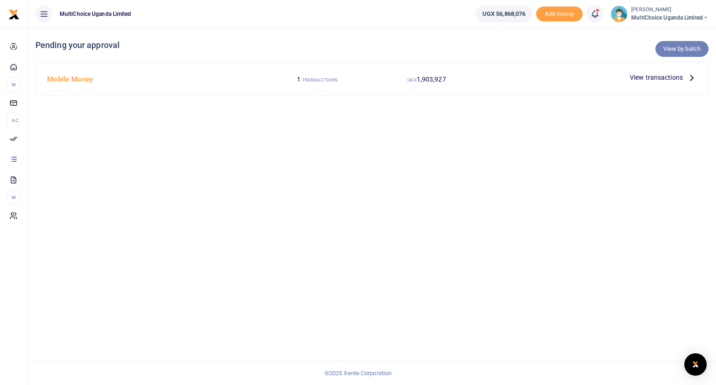
click at [675, 47] on link "View by batch" at bounding box center [682, 49] width 53 height 16
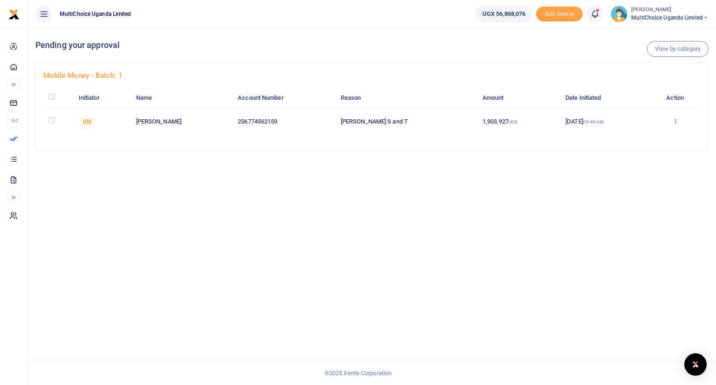
click at [675, 122] on icon at bounding box center [676, 121] width 6 height 7
click at [623, 139] on link "Approve" at bounding box center [641, 136] width 74 height 13
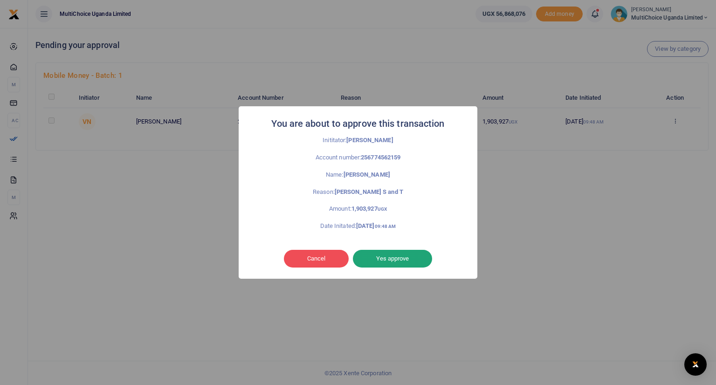
click at [403, 259] on button "Yes approve" at bounding box center [392, 259] width 79 height 18
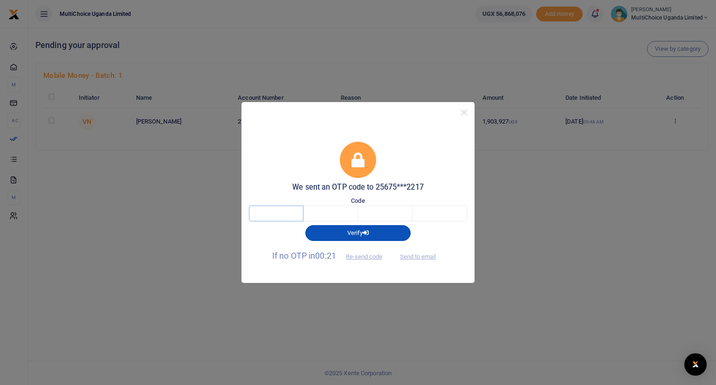
click at [291, 215] on input "text" at bounding box center [276, 214] width 55 height 16
type input "3"
type input "1"
type input "5"
type input "2"
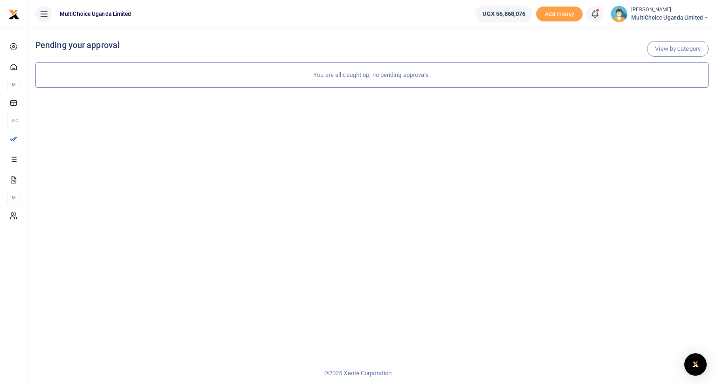
drag, startPoint x: 485, startPoint y: 150, endPoint x: 513, endPoint y: 102, distance: 55.8
click at [513, 102] on div "View by category Pending your approval" at bounding box center [372, 206] width 688 height 357
click at [615, 15] on img at bounding box center [619, 14] width 17 height 17
click at [663, 86] on link "Logout" at bounding box center [674, 85] width 74 height 13
